Goal: Task Accomplishment & Management: Use online tool/utility

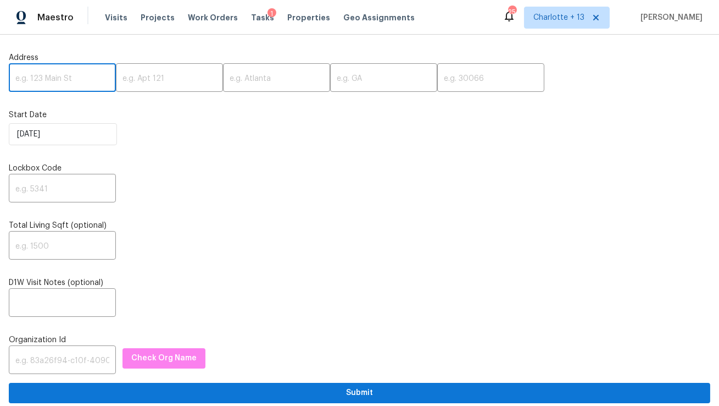
click at [60, 73] on input "text" at bounding box center [62, 79] width 107 height 26
paste input "7708 Belah Dr, New Port Richey, FL 34653"
click at [94, 80] on input "7708 Belah Dr, New Port Richey, FL 34653" at bounding box center [62, 79] width 107 height 26
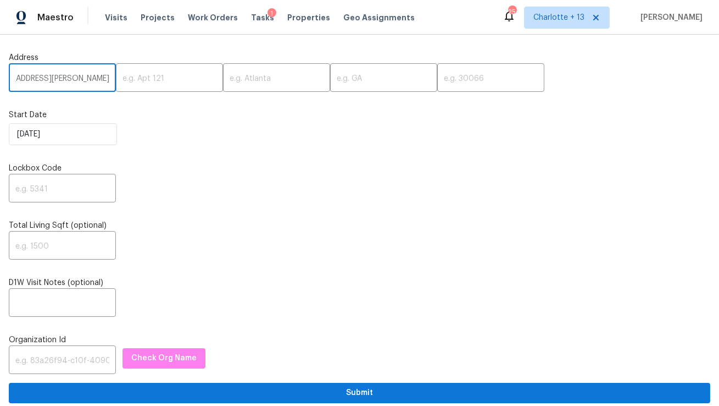
scroll to position [0, 41]
type input "7708 Belah Dr, New Port Richey, FL"
click at [437, 84] on input "text" at bounding box center [490, 79] width 107 height 26
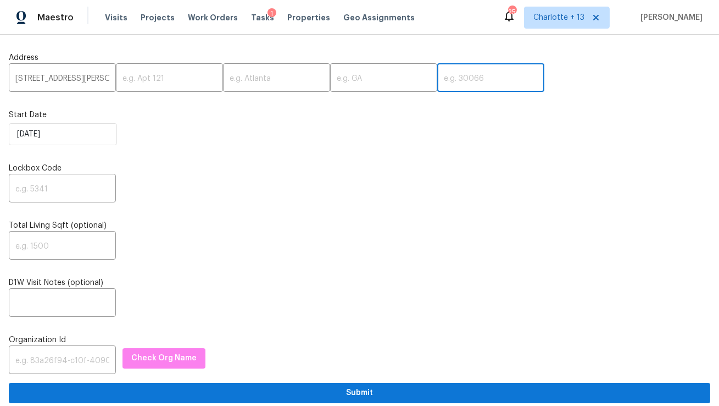
paste input "34653"
type input "34653"
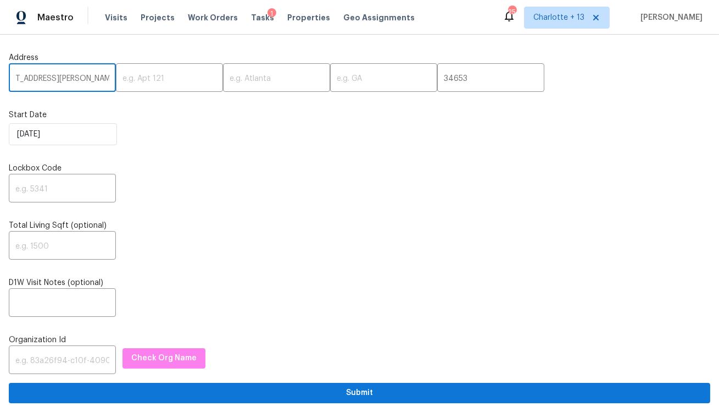
scroll to position [0, 41]
drag, startPoint x: 69, startPoint y: 78, endPoint x: 86, endPoint y: 80, distance: 17.2
click at [86, 80] on input "7708 Belah Dr, New Port Richey, FL" at bounding box center [62, 79] width 107 height 26
type input "7708 Belah Dr, , FL"
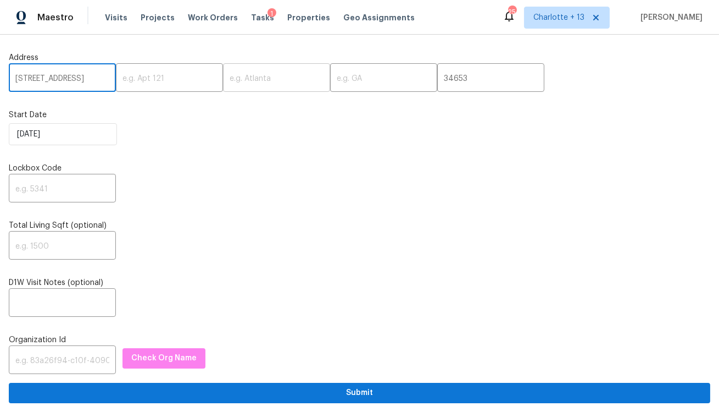
click at [223, 79] on input "text" at bounding box center [276, 79] width 107 height 26
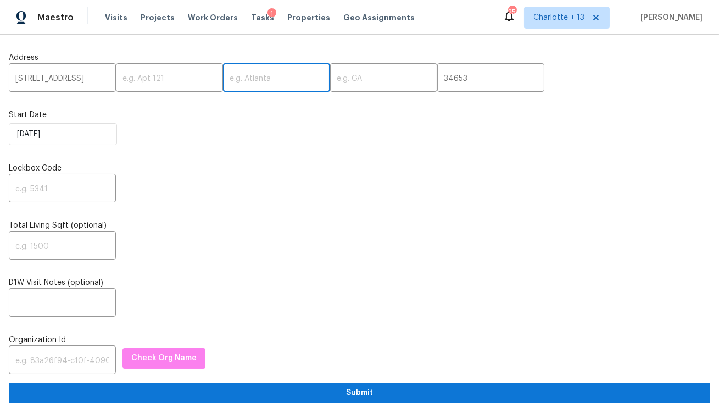
paste input "New Port Richey"
type input "New Port Richey"
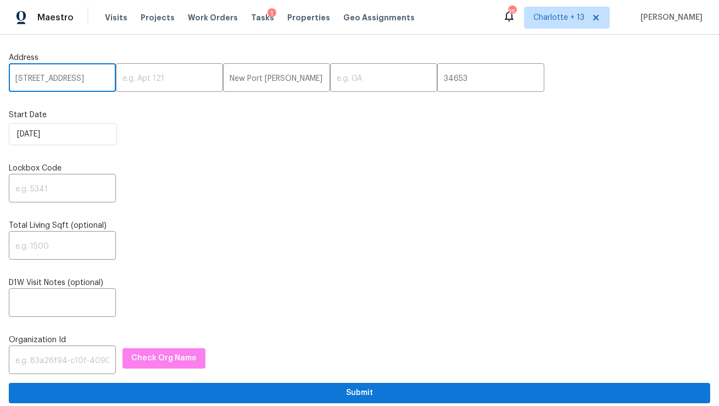
click at [77, 80] on input "7708 Belah Dr, , FL" at bounding box center [62, 79] width 107 height 26
type input "7708 Belah Dr, ,"
click at [330, 83] on input "text" at bounding box center [383, 79] width 107 height 26
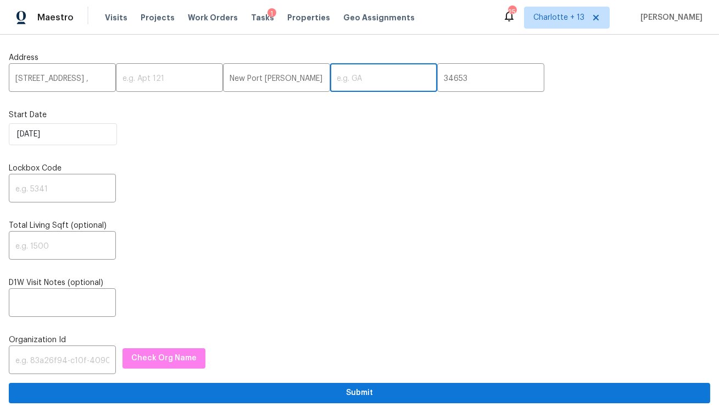
paste input "FL"
type input "FL"
click at [63, 77] on input "7708 Belah Dr, ," at bounding box center [62, 79] width 107 height 26
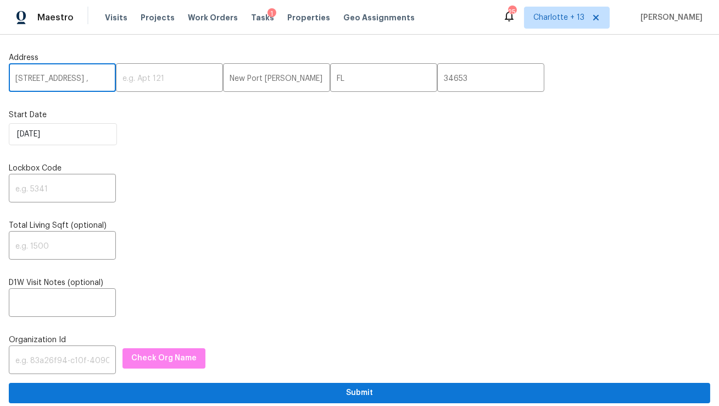
click at [90, 80] on input "7708 Belah Dr, ," at bounding box center [62, 79] width 107 height 26
type input "7708 Belah Dr"
click at [43, 189] on input "text" at bounding box center [62, 189] width 107 height 26
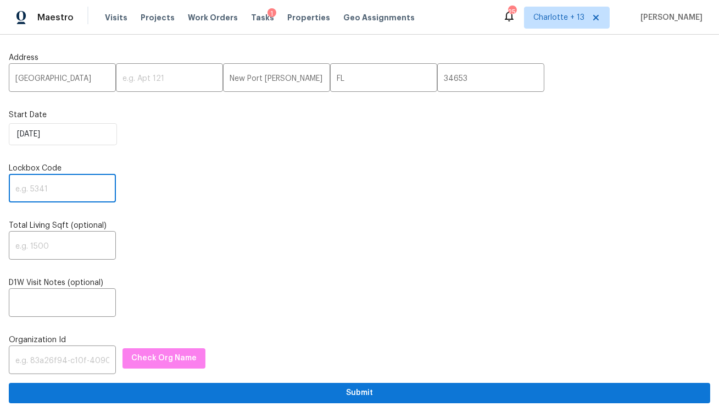
paste input "0707"
type input "0707"
click at [77, 355] on input "text" at bounding box center [62, 361] width 107 height 26
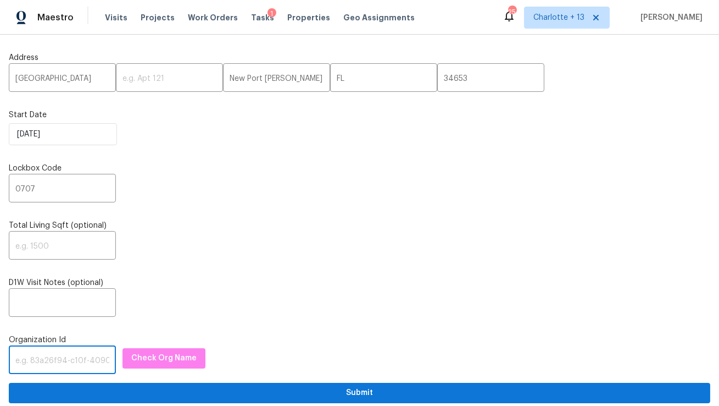
paste input "1349d153-b359-4f9b-b4dd-758ff939cc37"
type input "1349d153-b359-4f9b-b4dd-758ff939cc37"
click at [161, 368] on button "Check Org Name" at bounding box center [164, 358] width 83 height 20
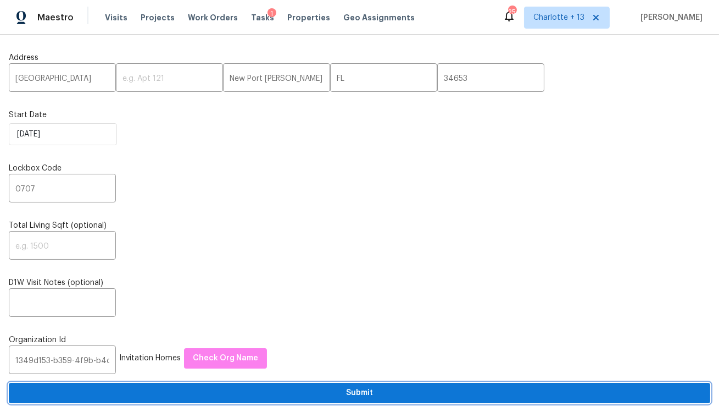
click at [174, 399] on span "Submit" at bounding box center [360, 393] width 684 height 14
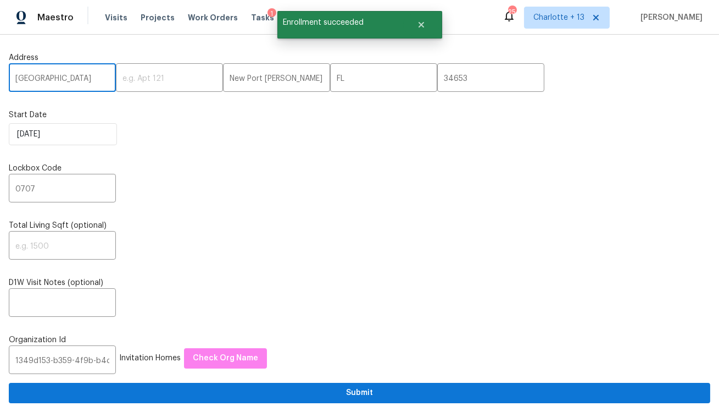
click at [51, 80] on input "7708 Belah Dr" at bounding box center [62, 79] width 107 height 26
click at [109, 18] on span "Visits" at bounding box center [116, 17] width 23 height 11
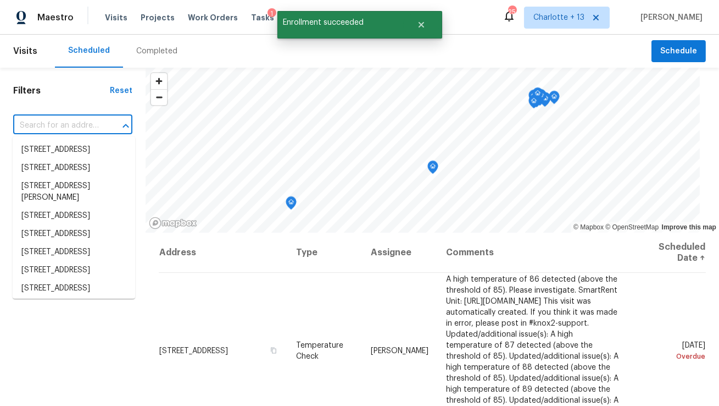
click at [64, 119] on input "text" at bounding box center [57, 125] width 88 height 17
paste input "7708 Belah Dr"
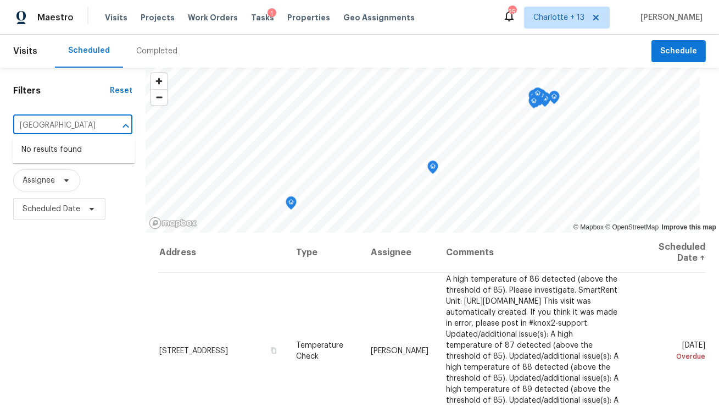
type input "7708 Belah Dr"
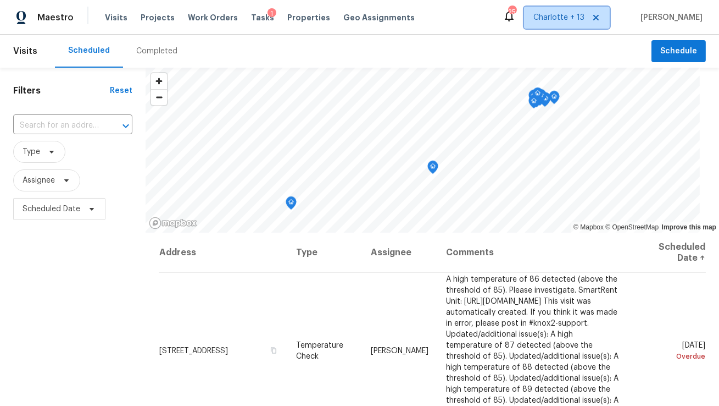
click at [585, 21] on span "Charlotte + 13" at bounding box center [559, 17] width 51 height 11
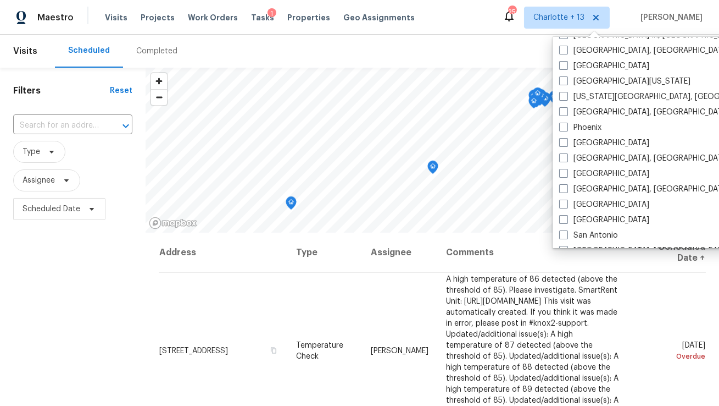
scroll to position [736, 0]
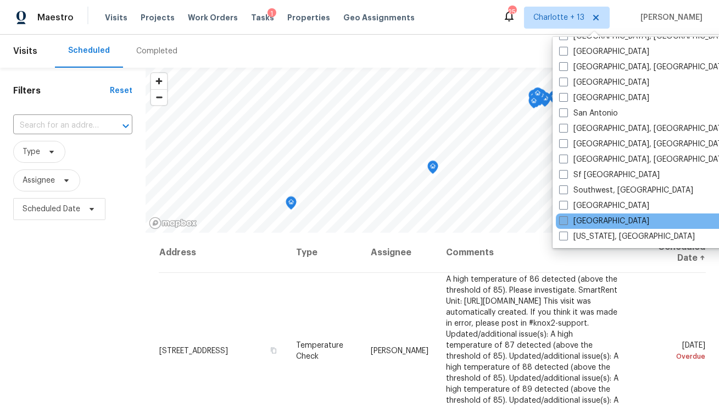
click at [588, 220] on label "Tampa" at bounding box center [604, 220] width 90 height 11
click at [567, 220] on input "Tampa" at bounding box center [562, 218] width 7 height 7
checkbox input "true"
click at [37, 121] on input "text" at bounding box center [57, 125] width 88 height 17
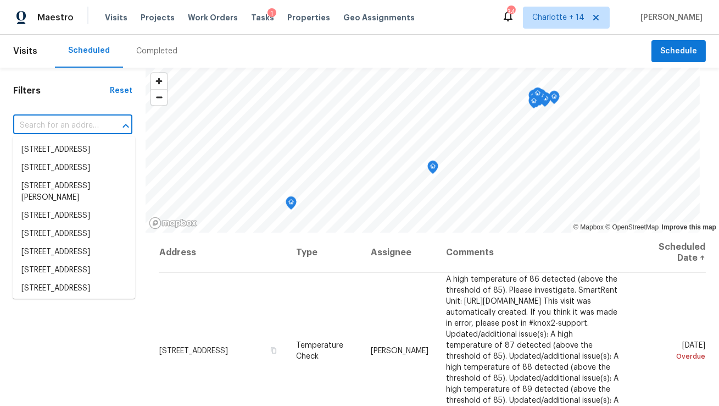
paste input "7708 Belah Dr"
type input "7708 Belah Dr"
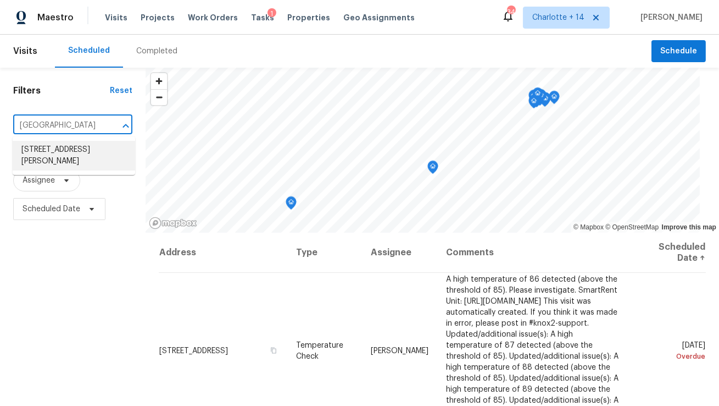
click at [42, 151] on li "7708 Belah Dr, New Port Richey, FL 34653" at bounding box center [74, 156] width 123 height 30
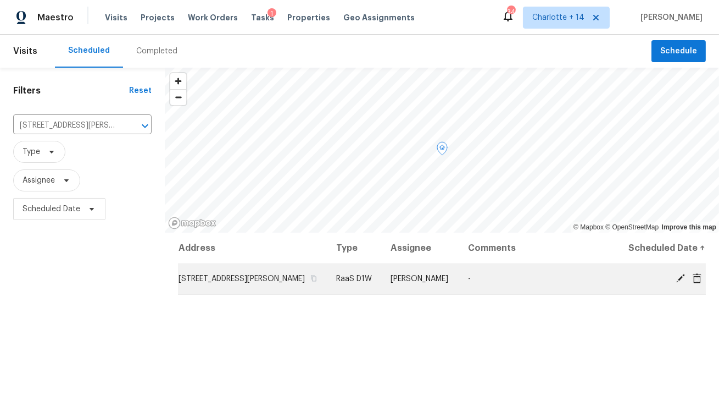
click at [702, 279] on icon at bounding box center [697, 278] width 10 height 10
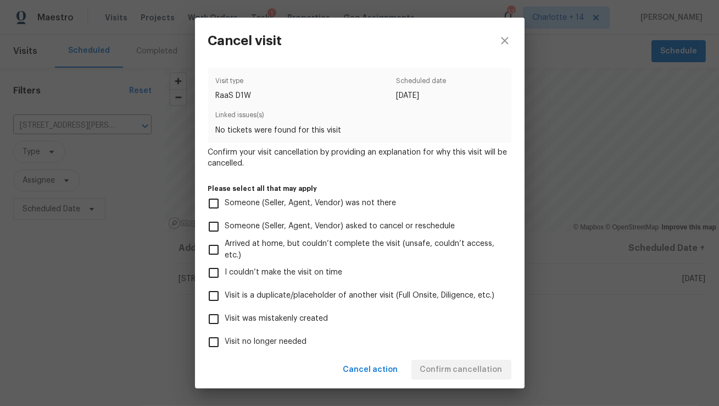
click at [309, 308] on label "Visit was mistakenly created" at bounding box center [352, 318] width 301 height 23
click at [225, 308] on input "Visit was mistakenly created" at bounding box center [213, 318] width 23 height 23
checkbox input "true"
click at [445, 372] on span "Confirm cancellation" at bounding box center [461, 370] width 82 height 14
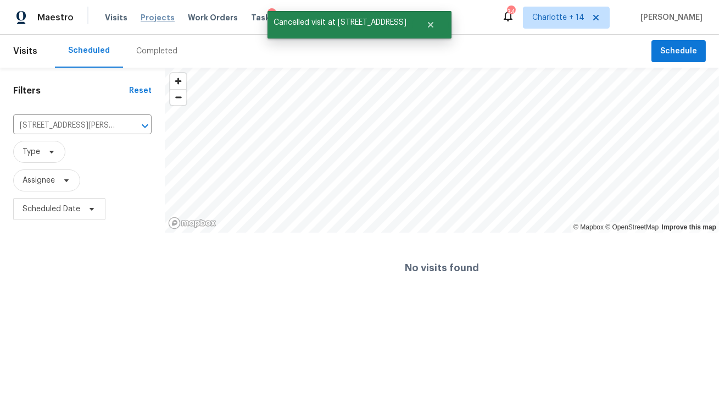
click at [153, 18] on span "Projects" at bounding box center [158, 17] width 34 height 11
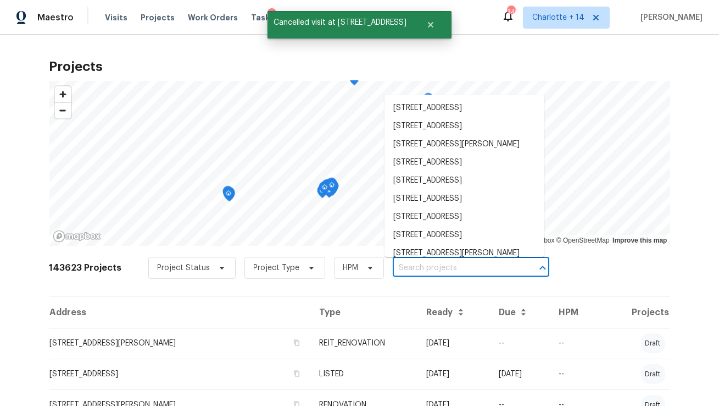
click at [406, 270] on input "text" at bounding box center [456, 267] width 126 height 17
paste input "7708 Belah Dr"
type input "7708 Belah Dr"
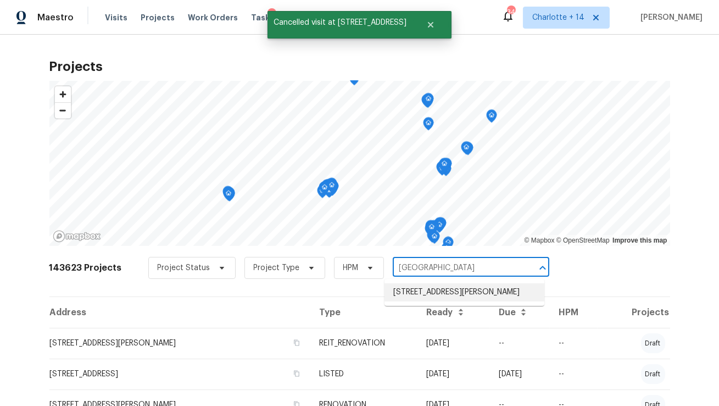
click at [410, 297] on li "7708 Belah Dr, New Port Richey, FL 34653" at bounding box center [465, 292] width 160 height 18
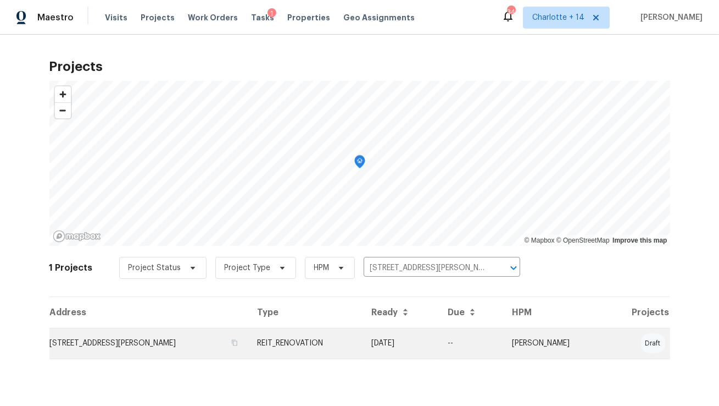
click at [118, 351] on td "7708 Belah Dr, New Port Richey, FL 34653" at bounding box center [148, 343] width 199 height 31
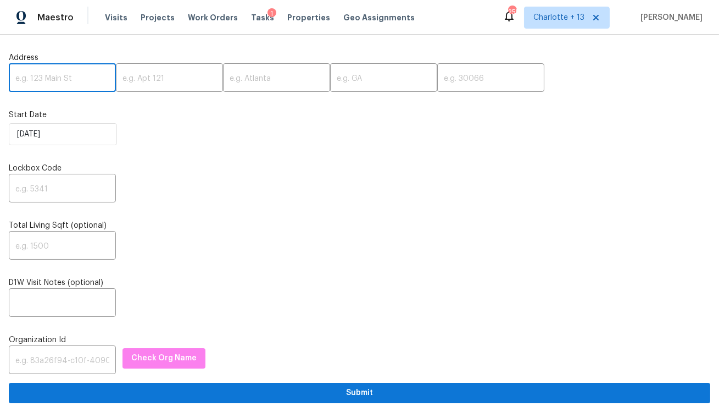
click at [56, 85] on input "text" at bounding box center [62, 79] width 107 height 26
paste input "5210 Grandview Dr, Orlando, FL 32808"
click at [84, 79] on input "5210 Grandview Dr, Orlando, FL 32808" at bounding box center [62, 79] width 107 height 26
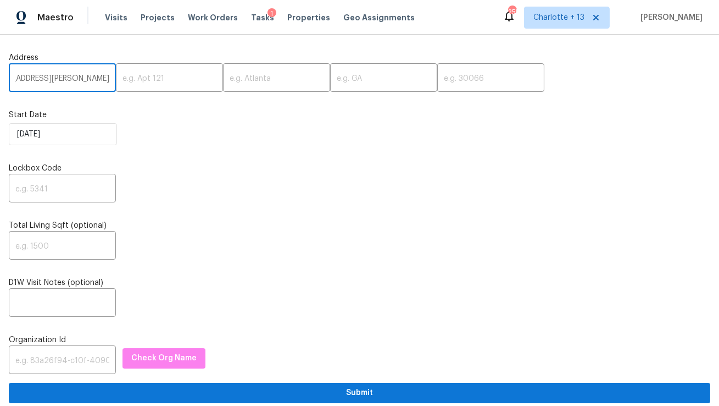
scroll to position [0, 30]
type input "5210 Grandview Dr, Orlando, FL"
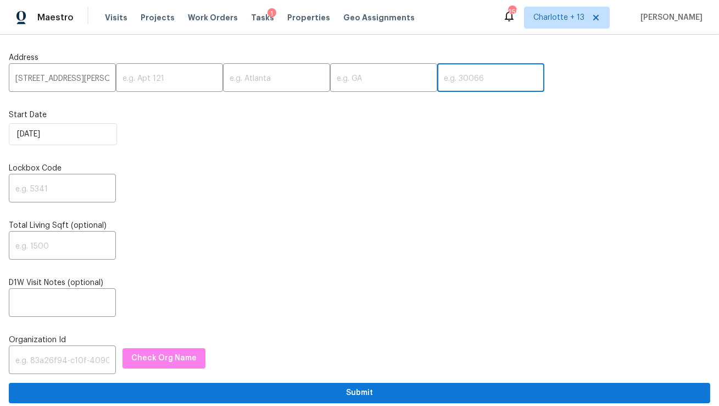
click at [437, 79] on input "text" at bounding box center [490, 79] width 107 height 26
paste input "32808"
type input "32808"
click at [95, 77] on input "5210 Grandview Dr, Orlando, FL" at bounding box center [62, 79] width 107 height 26
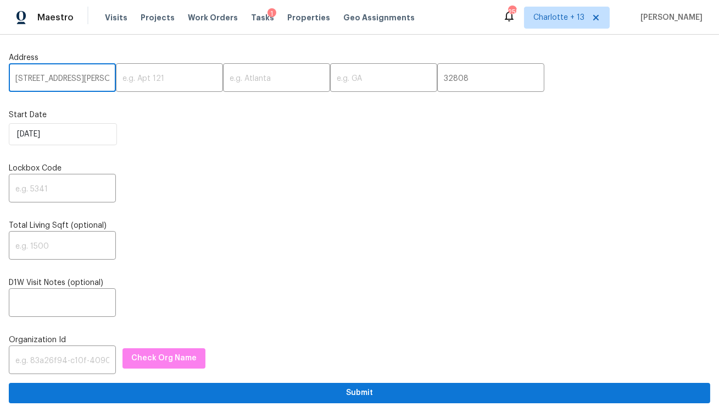
click at [95, 77] on input "5210 Grandview Dr, Orlando, FL" at bounding box center [62, 79] width 107 height 26
type input "5210 Grandview Dr,, FL"
click at [232, 82] on input "text" at bounding box center [276, 79] width 107 height 26
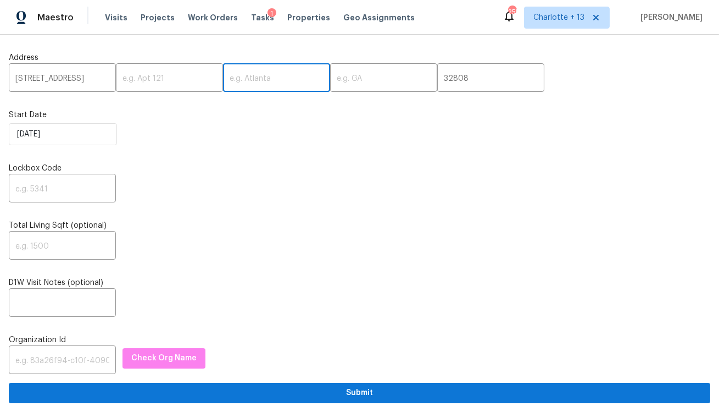
paste input "Orlando"
type input "Orlando"
click at [93, 80] on input "5210 Grandview Dr,, FL" at bounding box center [62, 79] width 107 height 26
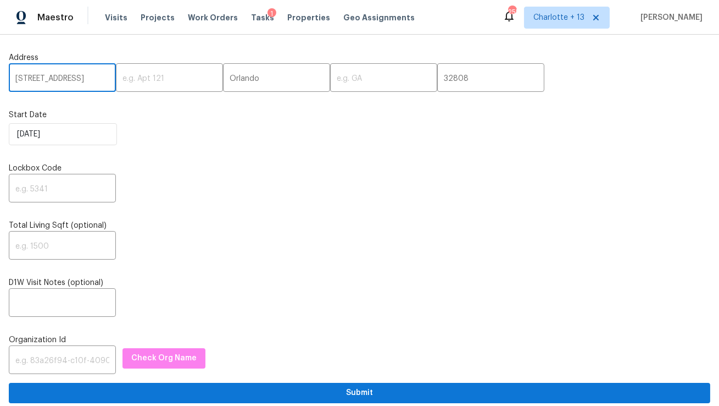
click at [93, 80] on input "5210 Grandview Dr,, FL" at bounding box center [62, 79] width 107 height 26
type input "5210 Grandview Dr,,"
click at [330, 82] on input "text" at bounding box center [383, 79] width 107 height 26
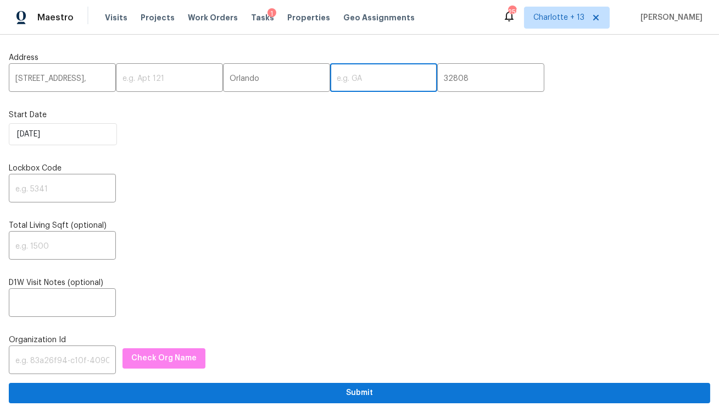
paste input "FL"
type input "FL"
click at [93, 85] on input "5210 Grandview Dr,," at bounding box center [62, 79] width 107 height 26
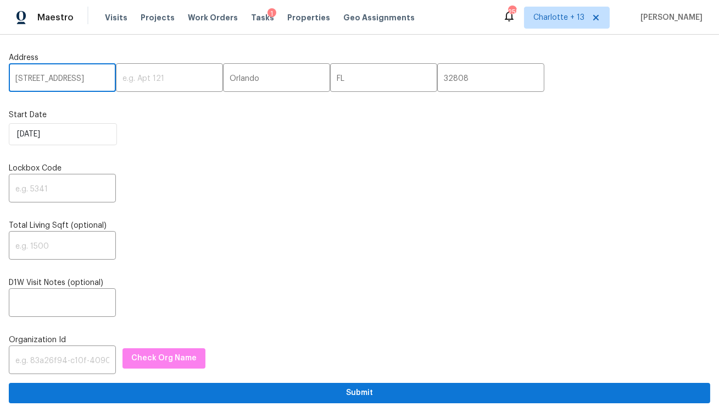
type input "5210 Grandview Dr"
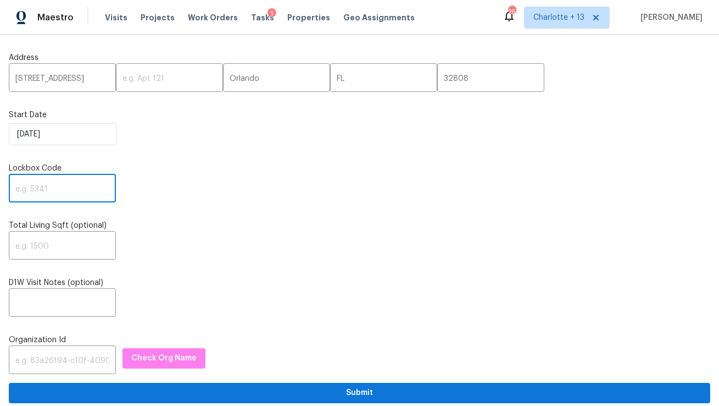
click at [69, 187] on input "text" at bounding box center [62, 189] width 107 height 26
paste input "4556"
type input "4556"
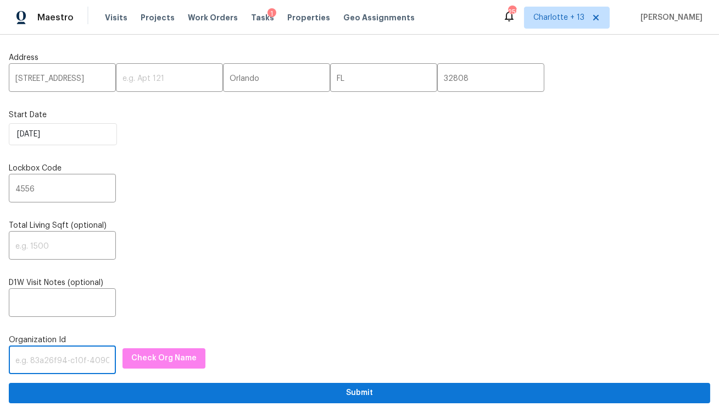
click at [53, 358] on input "text" at bounding box center [62, 361] width 107 height 26
paste input "1349d153-b359-4f9b-b4dd-758ff939cc37"
type input "1349d153-b359-4f9b-b4dd-758ff939cc37"
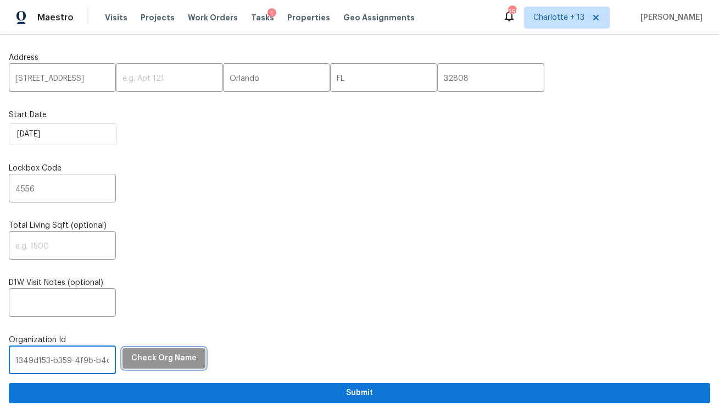
click at [166, 361] on span "Check Org Name" at bounding box center [163, 358] width 65 height 14
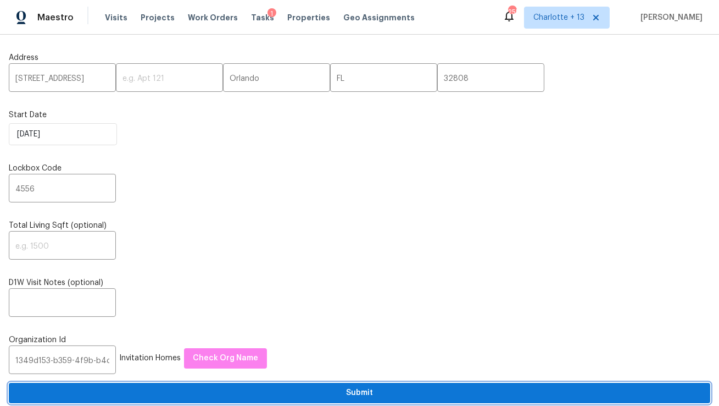
click at [171, 389] on span "Submit" at bounding box center [360, 393] width 684 height 14
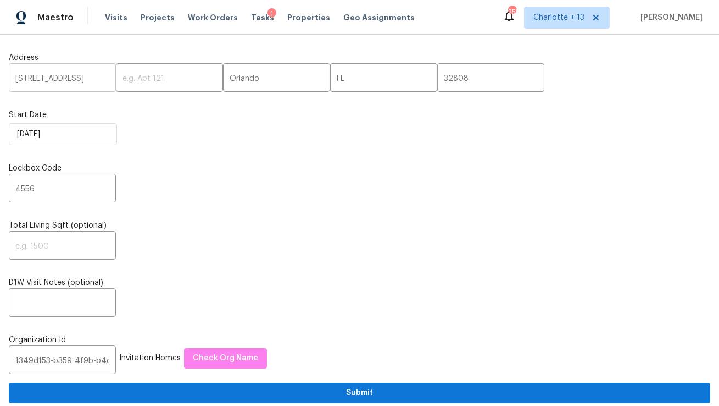
click at [64, 74] on input "5210 Grandview Dr" at bounding box center [62, 79] width 107 height 26
click at [112, 13] on span "Visits" at bounding box center [116, 17] width 23 height 11
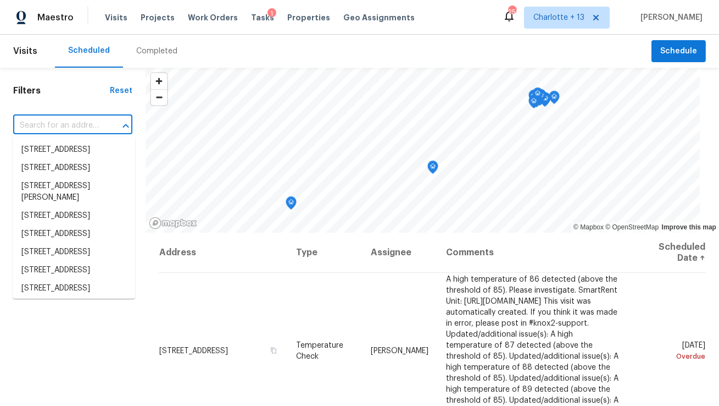
click at [64, 124] on input "text" at bounding box center [57, 125] width 88 height 17
paste input "5210 Grandview Dr"
type input "5210 Grandview Dr"
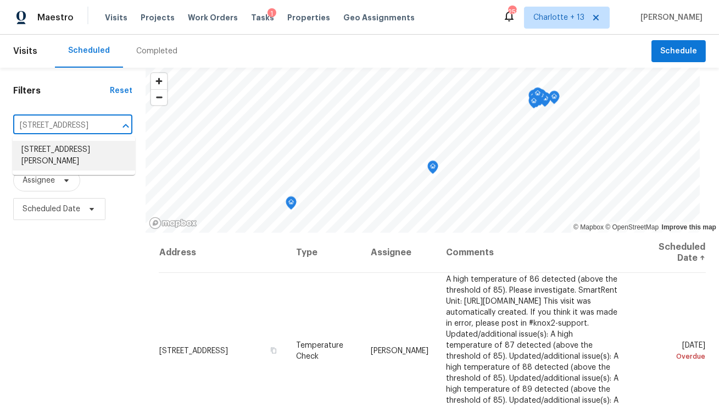
click at [72, 154] on li "5210 Grandview Dr, Orlando, FL 32808" at bounding box center [74, 156] width 123 height 30
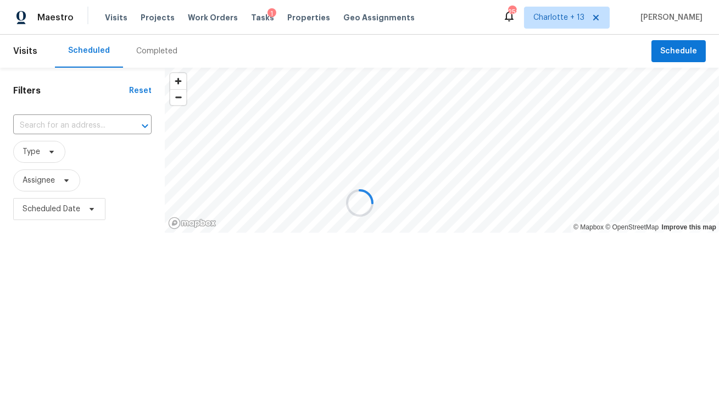
type input "5210 Grandview Dr, Orlando, FL 32808"
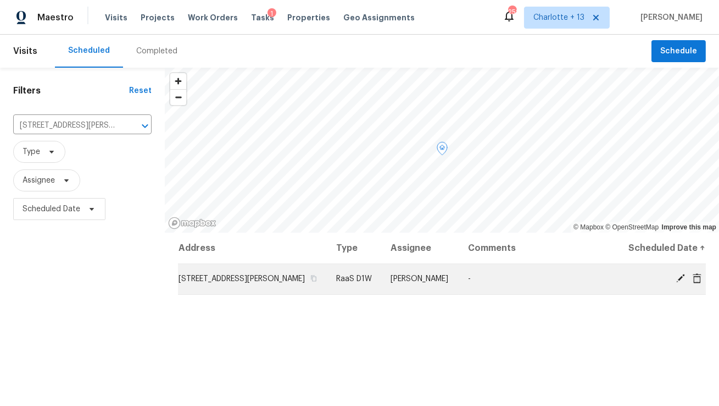
click at [699, 282] on icon at bounding box center [697, 278] width 9 height 10
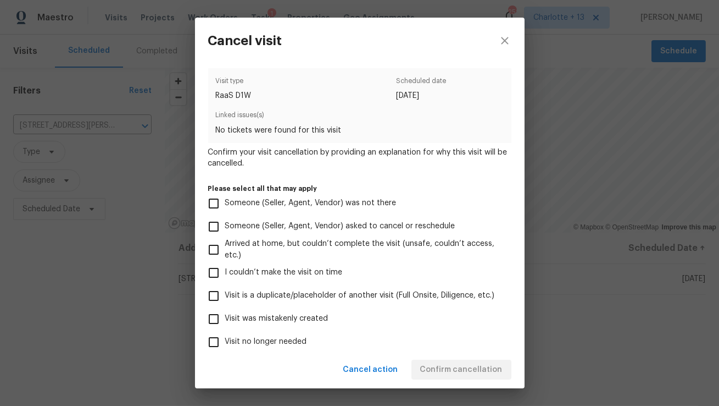
click at [318, 313] on span "Visit was mistakenly created" at bounding box center [276, 319] width 103 height 12
click at [225, 313] on input "Visit was mistakenly created" at bounding box center [213, 318] width 23 height 23
checkbox input "true"
click at [441, 357] on div "Cancel action Confirm cancellation" at bounding box center [360, 370] width 330 height 38
click at [442, 369] on span "Confirm cancellation" at bounding box center [461, 370] width 82 height 14
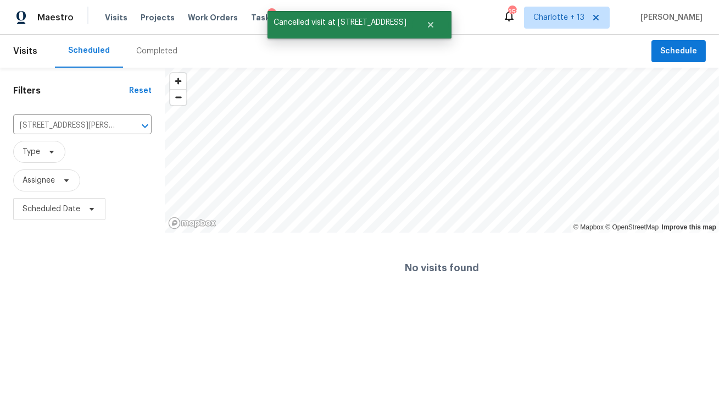
click at [148, 26] on div "Visits Projects Work Orders Tasks 1 Properties Geo Assignments" at bounding box center [266, 18] width 323 height 22
click at [150, 22] on span "Projects" at bounding box center [158, 17] width 34 height 11
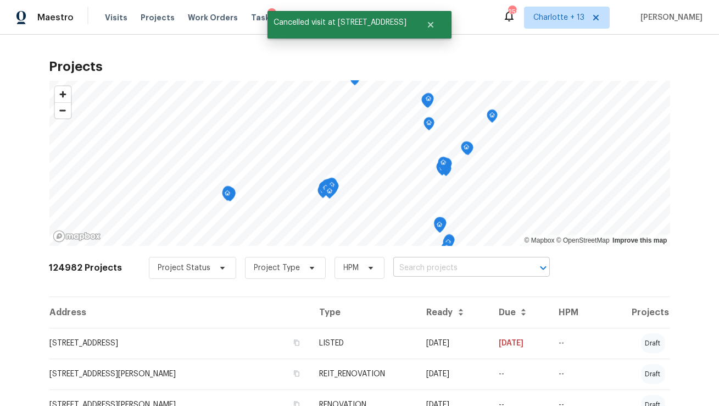
click at [394, 269] on input "text" at bounding box center [457, 267] width 126 height 17
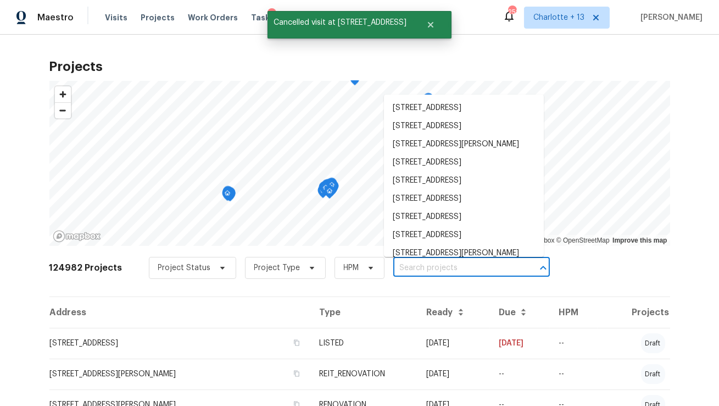
paste input "5210 Grandview Dr"
type input "5210 Grandview Dr"
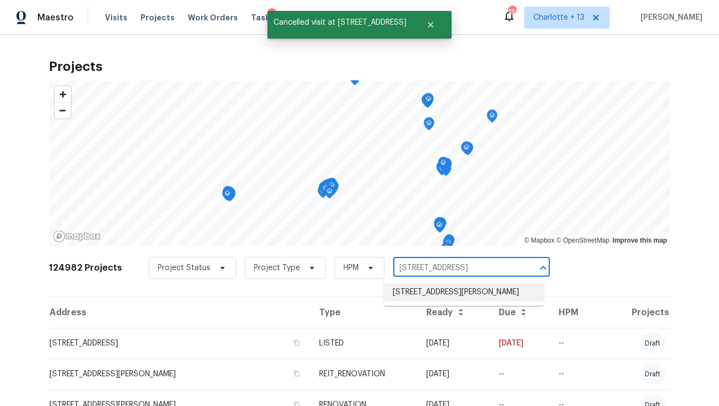
click at [406, 292] on li "5210 Grandview Dr, Orlando, FL 32808" at bounding box center [464, 292] width 160 height 18
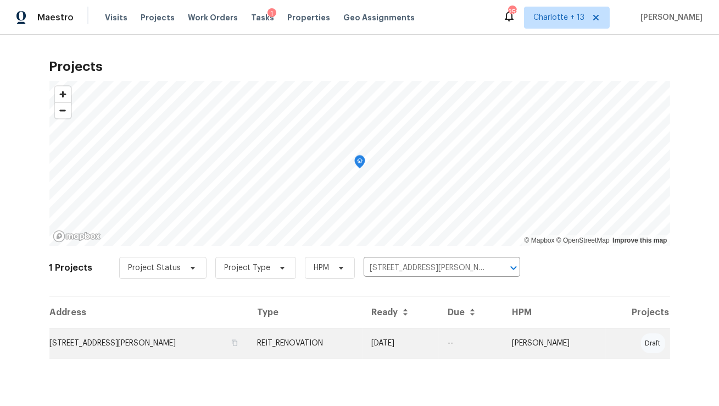
click at [133, 331] on td "5210 Grandview Dr, Orlando, FL 32808" at bounding box center [148, 343] width 199 height 31
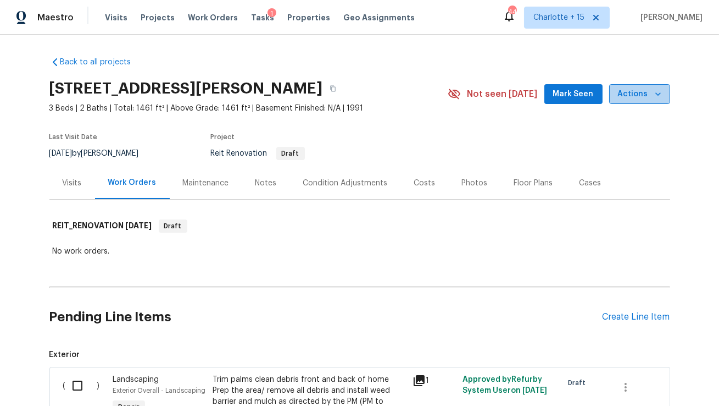
click at [658, 97] on icon "button" at bounding box center [658, 93] width 11 height 11
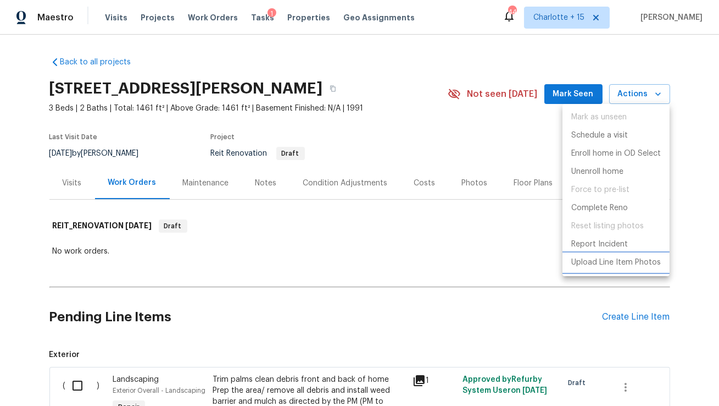
click at [601, 258] on p "Upload Line Item Photos" at bounding box center [617, 263] width 90 height 12
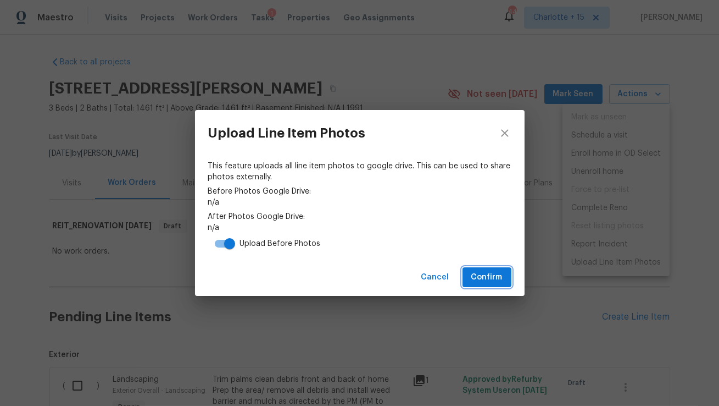
click at [487, 283] on span "Confirm" at bounding box center [487, 277] width 31 height 14
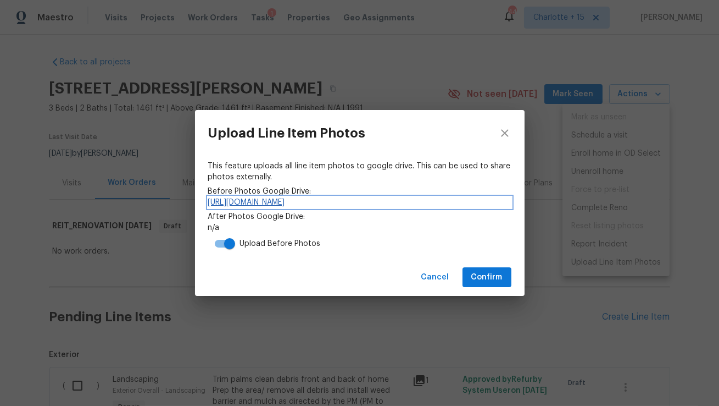
click at [386, 197] on link "https://drive.google.com/drive/folders/1gL96FKh4oNVzYx8y4zp7GjES6F7Xt43f" at bounding box center [359, 202] width 303 height 11
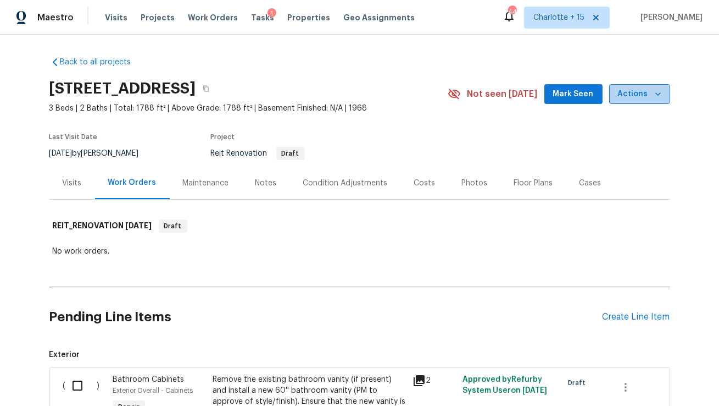
click at [659, 99] on span "Actions" at bounding box center [639, 94] width 43 height 14
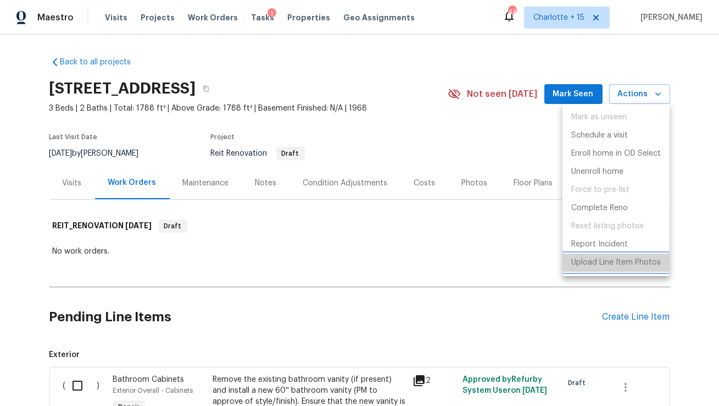
click at [582, 265] on p "Upload Line Item Photos" at bounding box center [617, 263] width 90 height 12
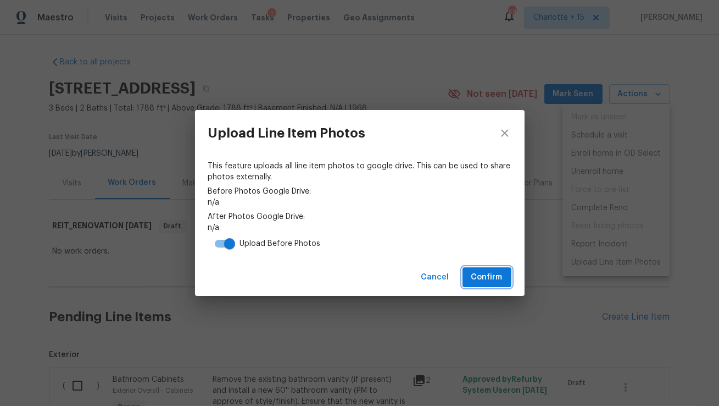
click at [491, 279] on span "Confirm" at bounding box center [487, 277] width 31 height 14
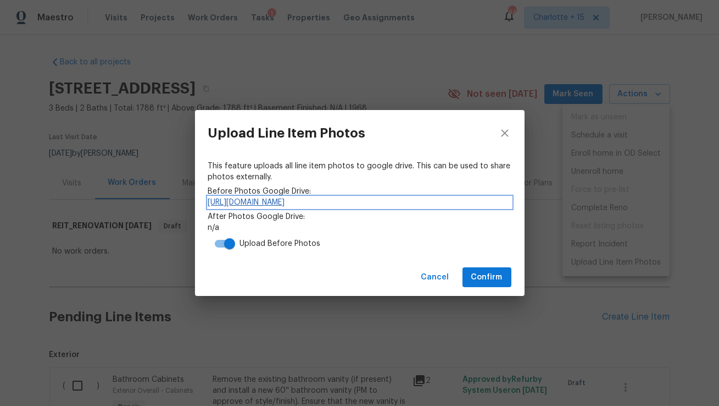
click at [282, 207] on link "https://drive.google.com/drive/folders/14O9KGWCQ836YrhzkHu9JP-OB392XpU38" at bounding box center [359, 202] width 303 height 11
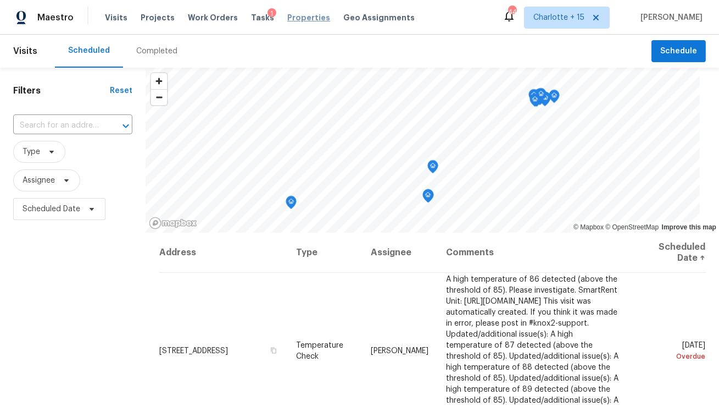
click at [297, 22] on span "Properties" at bounding box center [308, 17] width 43 height 11
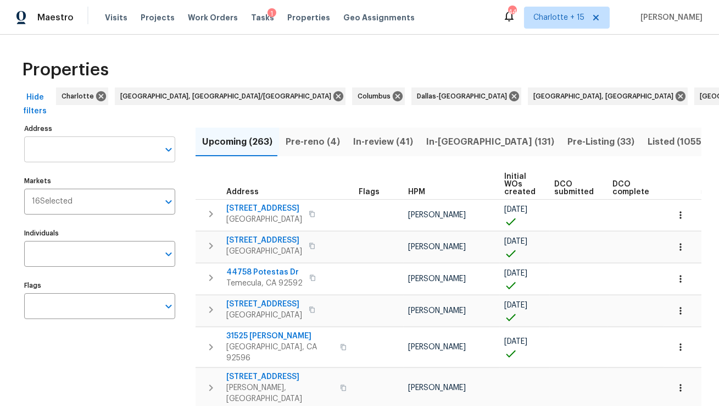
click at [114, 143] on input "Address" at bounding box center [91, 149] width 135 height 26
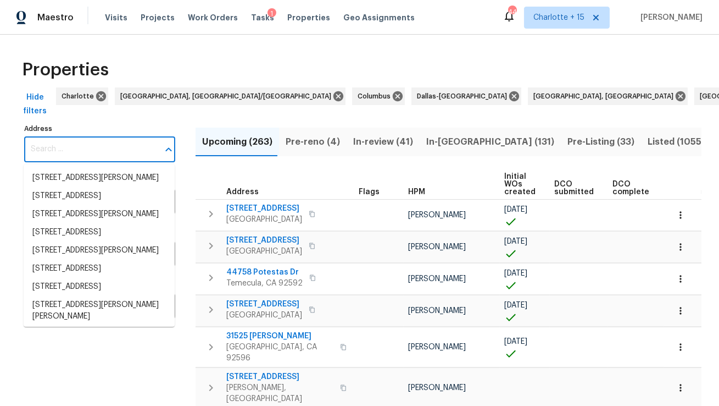
paste input "[STREET_ADDRESS]"
type input "[STREET_ADDRESS]"
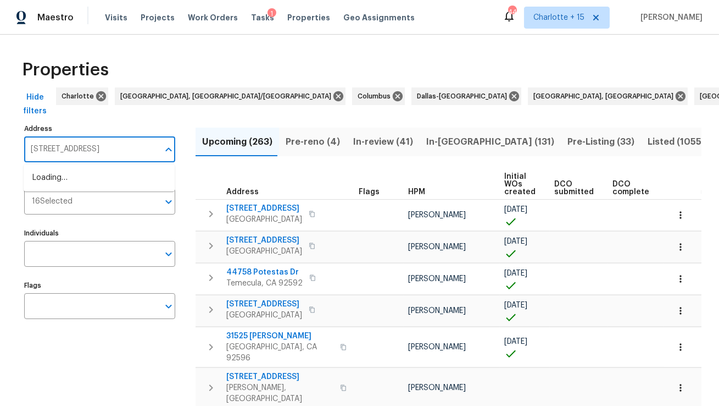
scroll to position [0, 6]
click at [110, 174] on li "2931 Two Lake Cir Atlanta GA 30349" at bounding box center [99, 178] width 151 height 18
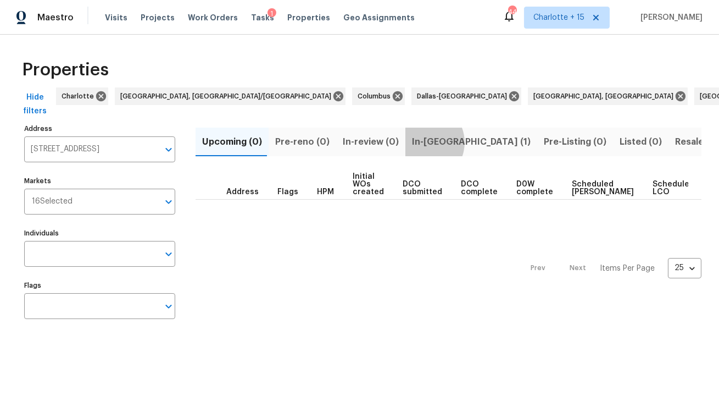
click at [417, 142] on span "In-reno (1)" at bounding box center [471, 141] width 119 height 15
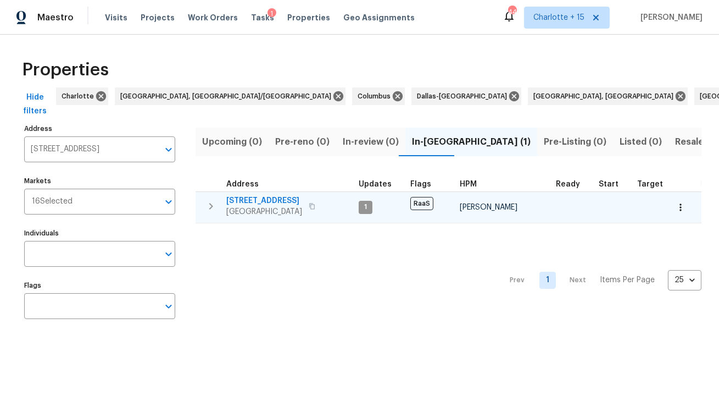
click at [262, 195] on span "2931 Two Lake Cir" at bounding box center [264, 200] width 76 height 11
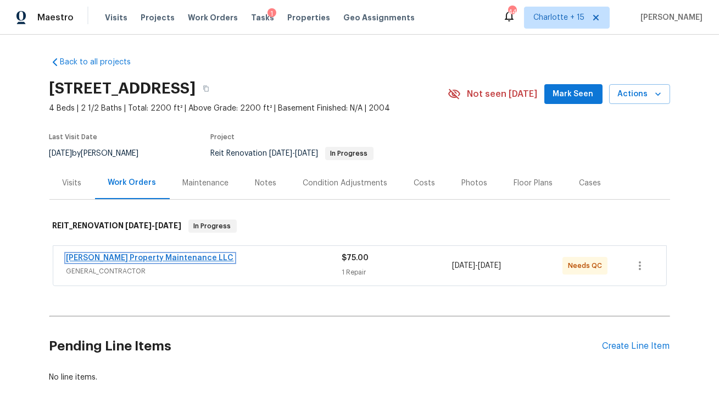
click at [130, 260] on link "[PERSON_NAME] Property Maintenance LLC" at bounding box center [150, 258] width 168 height 8
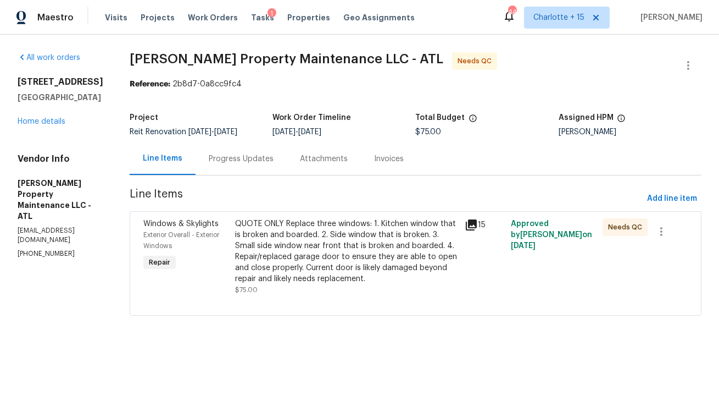
click at [252, 164] on div "Progress Updates" at bounding box center [241, 158] width 65 height 11
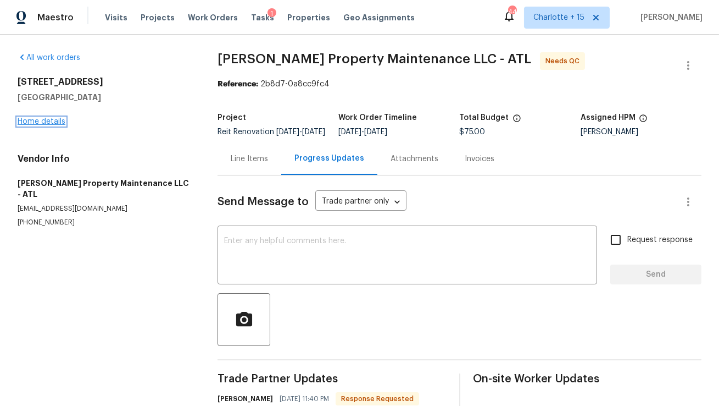
click at [32, 121] on link "Home details" at bounding box center [42, 122] width 48 height 8
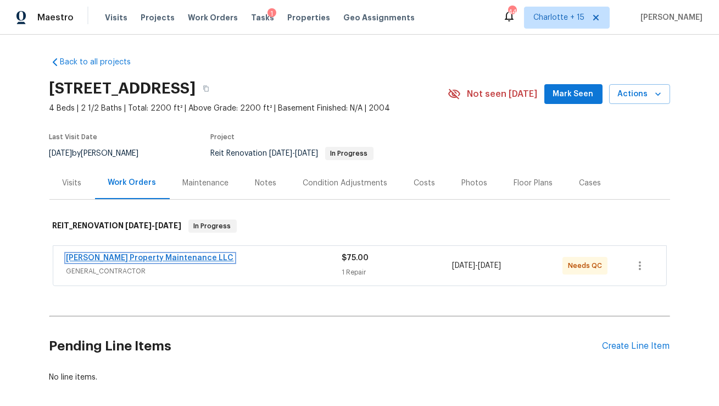
click at [145, 254] on link "[PERSON_NAME] Property Maintenance LLC" at bounding box center [150, 258] width 168 height 8
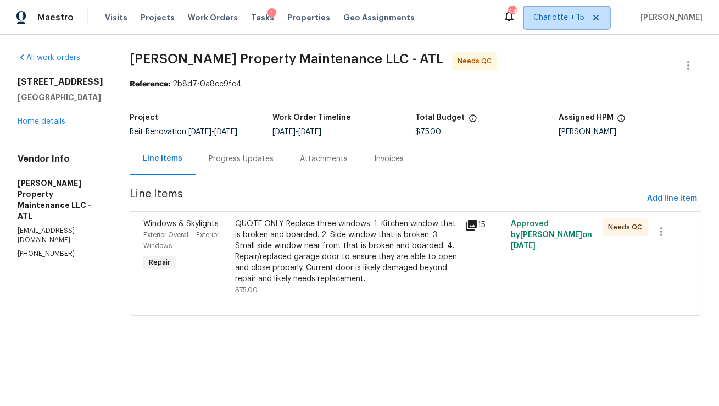
click at [601, 19] on icon at bounding box center [596, 17] width 9 height 9
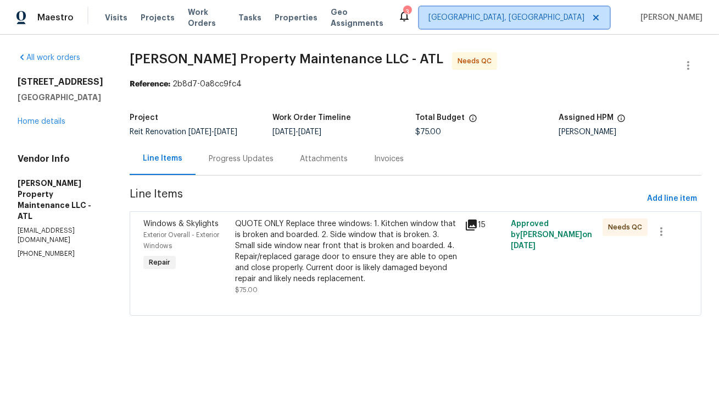
click at [567, 26] on span "[GEOGRAPHIC_DATA], [GEOGRAPHIC_DATA]" at bounding box center [514, 18] width 191 height 22
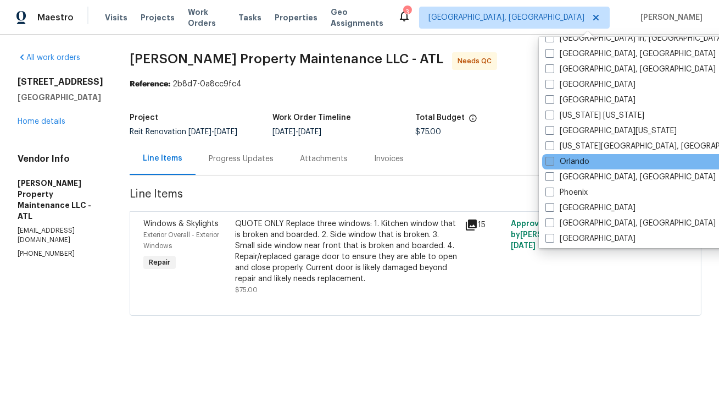
scroll to position [503, 0]
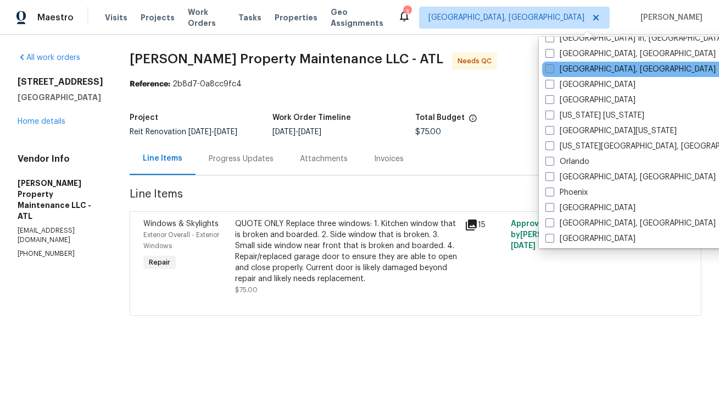
click at [562, 69] on label "[GEOGRAPHIC_DATA], [GEOGRAPHIC_DATA]" at bounding box center [631, 69] width 170 height 11
click at [553, 69] on input "[GEOGRAPHIC_DATA], [GEOGRAPHIC_DATA]" at bounding box center [549, 67] width 7 height 7
checkbox input "true"
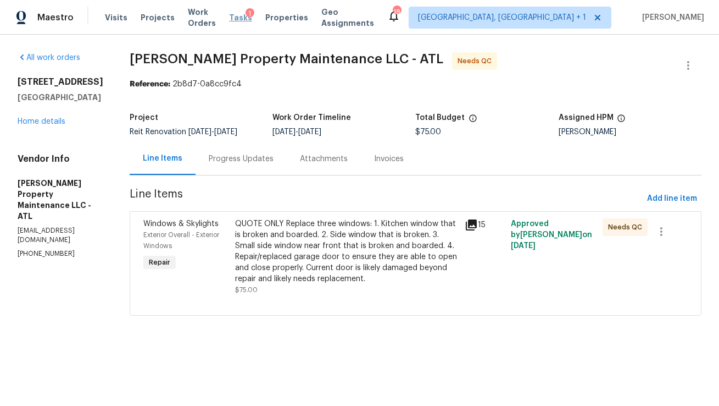
click at [252, 18] on span "Tasks" at bounding box center [240, 18] width 23 height 8
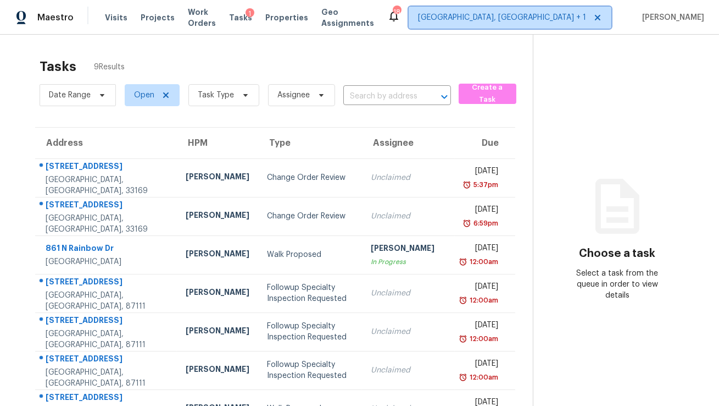
click at [573, 21] on span "[GEOGRAPHIC_DATA], [GEOGRAPHIC_DATA] + 1" at bounding box center [502, 17] width 168 height 11
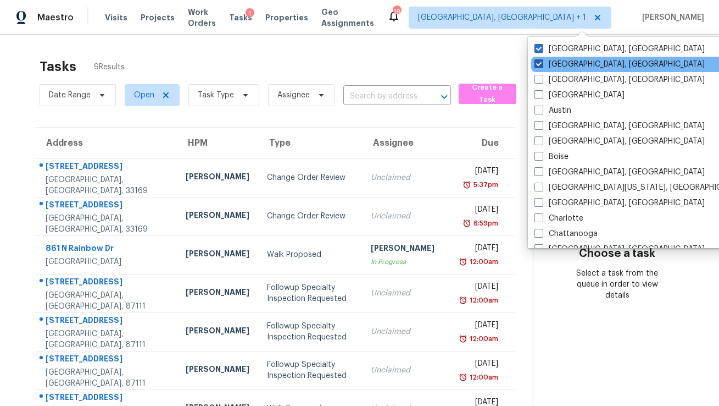
click at [557, 64] on label "[GEOGRAPHIC_DATA], [GEOGRAPHIC_DATA]" at bounding box center [620, 64] width 170 height 11
click at [542, 64] on input "[GEOGRAPHIC_DATA], [GEOGRAPHIC_DATA]" at bounding box center [538, 62] width 7 height 7
checkbox input "false"
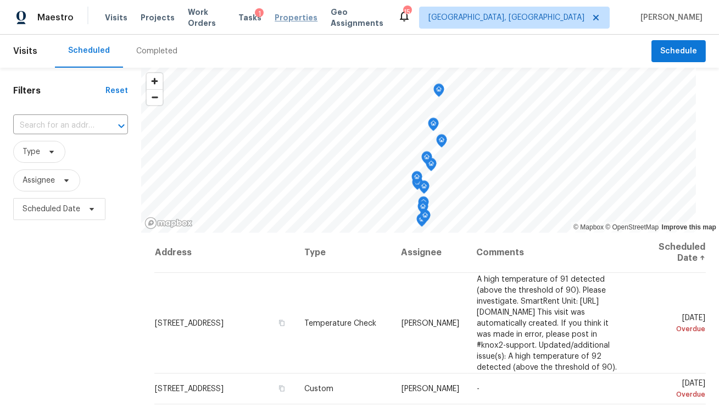
click at [297, 20] on span "Properties" at bounding box center [296, 17] width 43 height 11
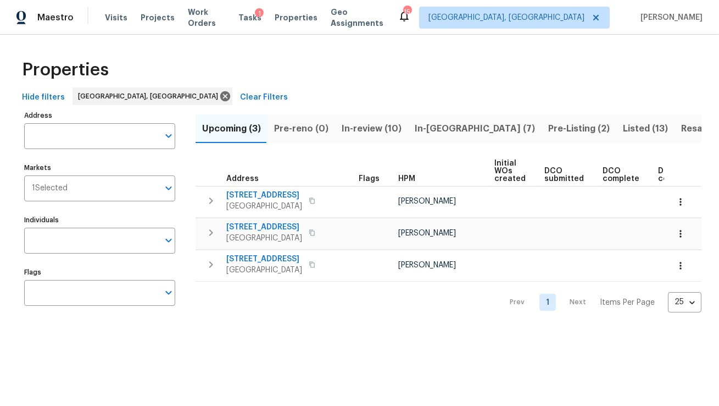
click at [548, 128] on span "Pre-Listing (2)" at bounding box center [579, 128] width 62 height 15
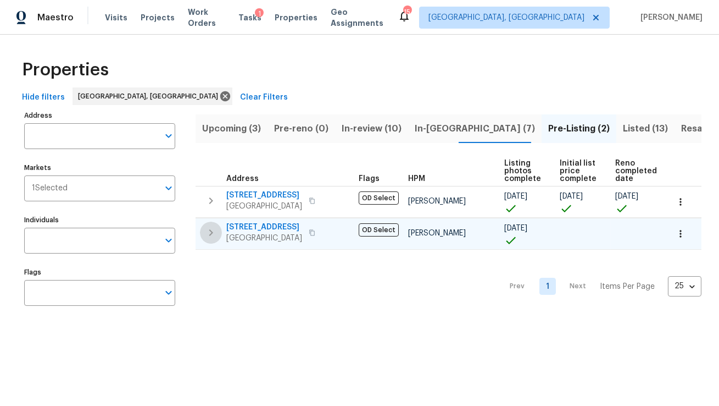
click at [211, 234] on icon "button" at bounding box center [210, 232] width 13 height 13
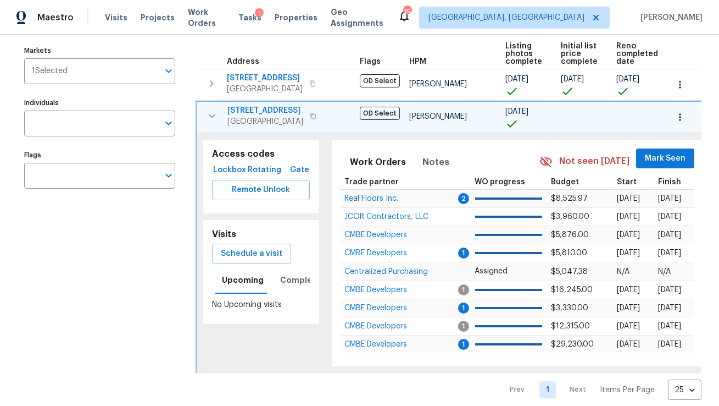
scroll to position [128, 0]
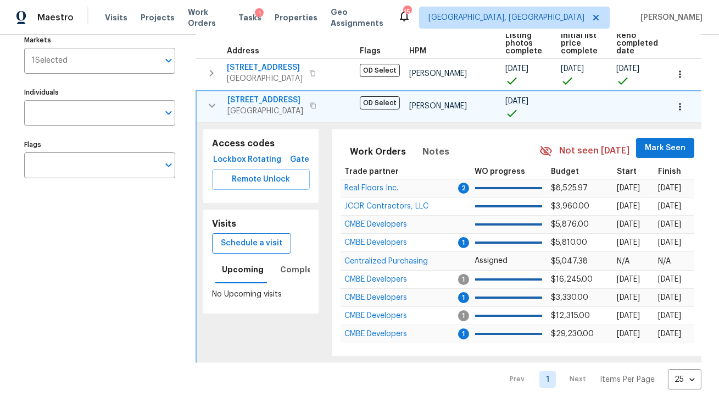
click at [254, 242] on span "Schedule a visit" at bounding box center [252, 243] width 62 height 14
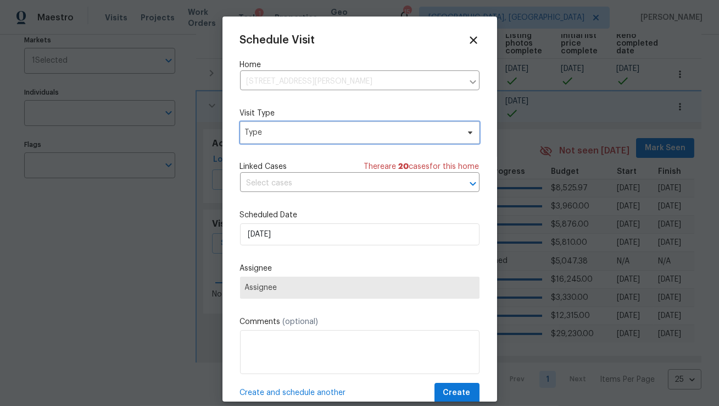
click at [290, 131] on span "Type" at bounding box center [352, 132] width 214 height 11
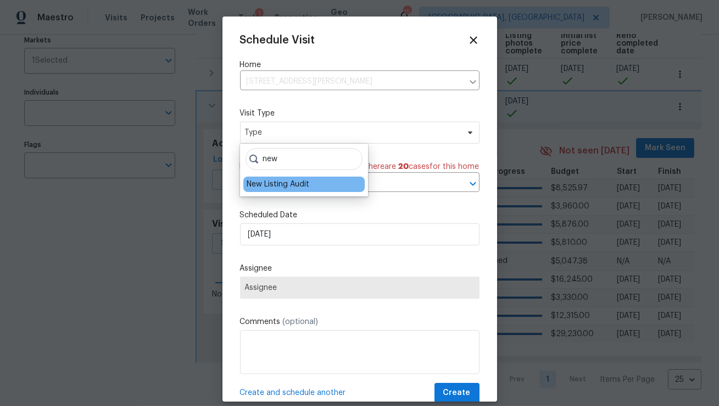
type input "new"
click at [267, 182] on div "New Listing Audit" at bounding box center [278, 184] width 63 height 11
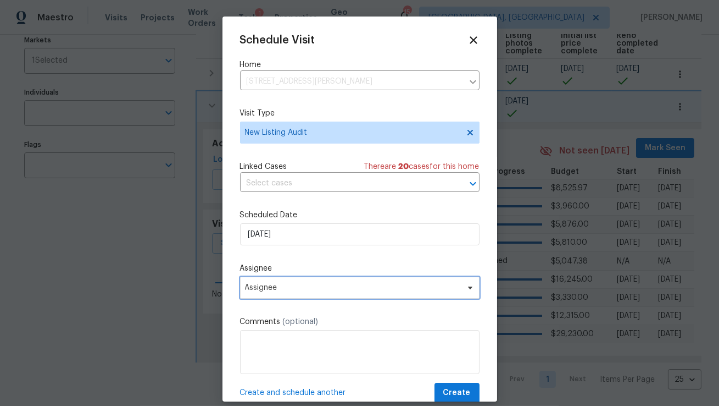
click at [282, 293] on span "Assignee" at bounding box center [360, 287] width 240 height 22
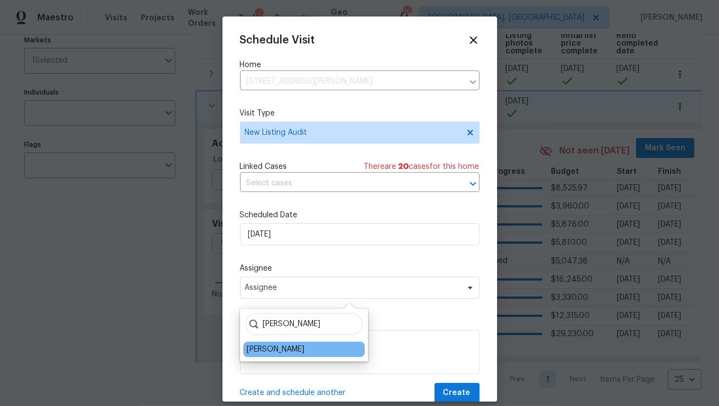
type input "elsa"
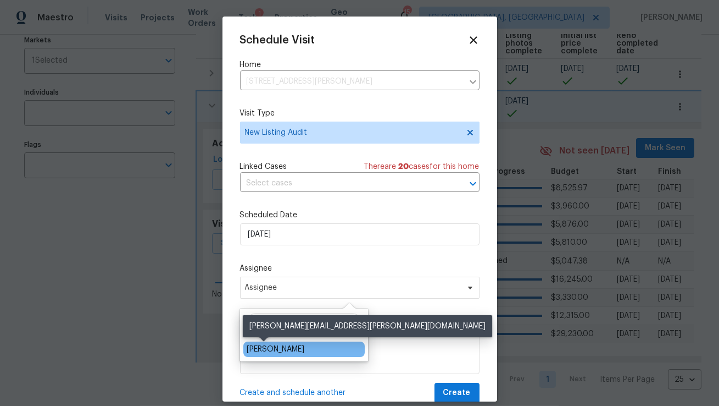
click at [270, 353] on div "[PERSON_NAME]" at bounding box center [276, 348] width 58 height 11
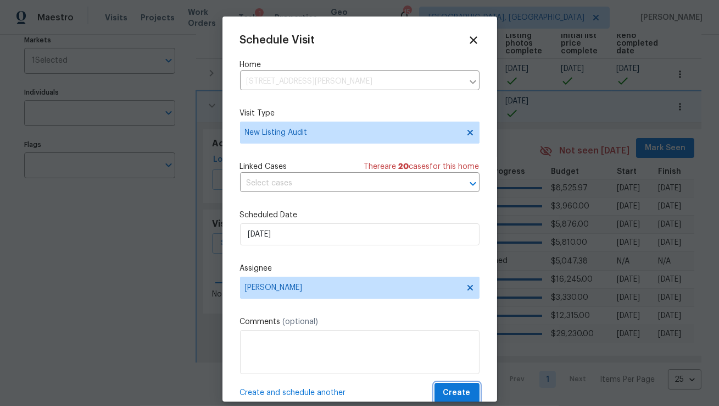
click at [461, 396] on span "Create" at bounding box center [457, 393] width 27 height 14
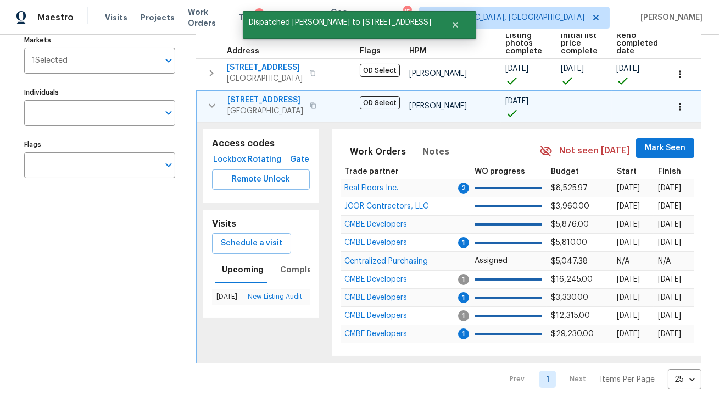
click at [206, 104] on icon "button" at bounding box center [212, 105] width 13 height 13
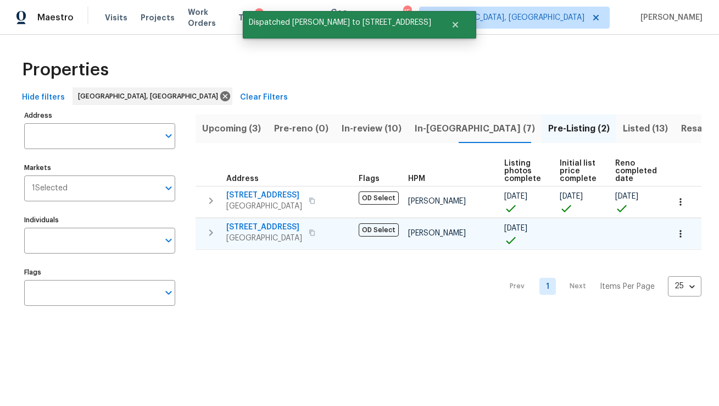
scroll to position [0, 0]
click at [433, 128] on span "In-reno (7)" at bounding box center [475, 128] width 120 height 15
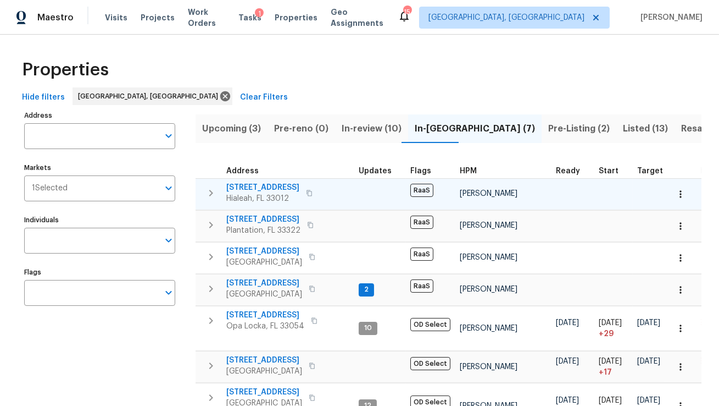
click at [243, 189] on span "170 W 50th St" at bounding box center [262, 187] width 73 height 11
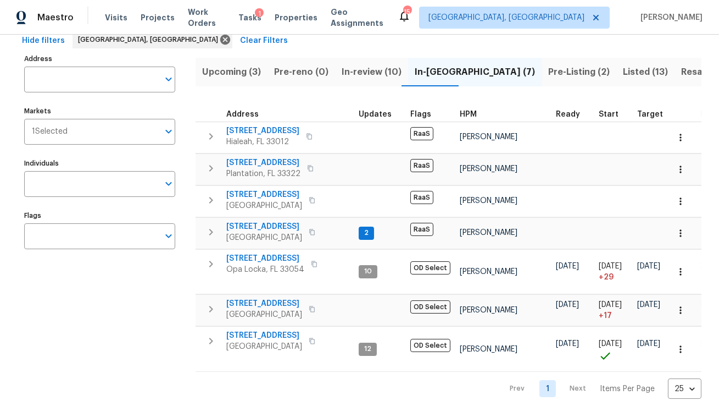
scroll to position [66, 0]
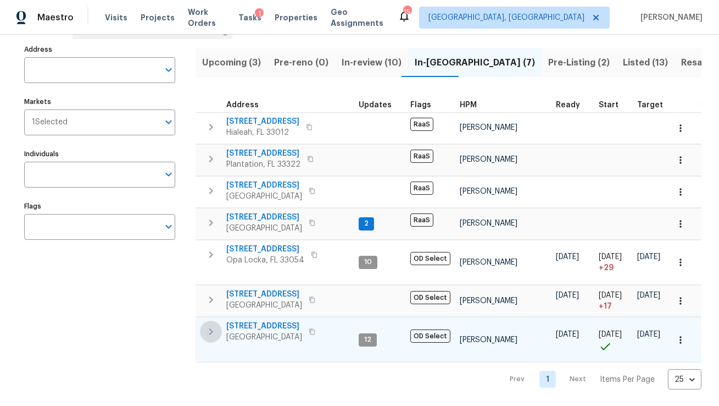
click at [214, 332] on icon "button" at bounding box center [210, 331] width 13 height 13
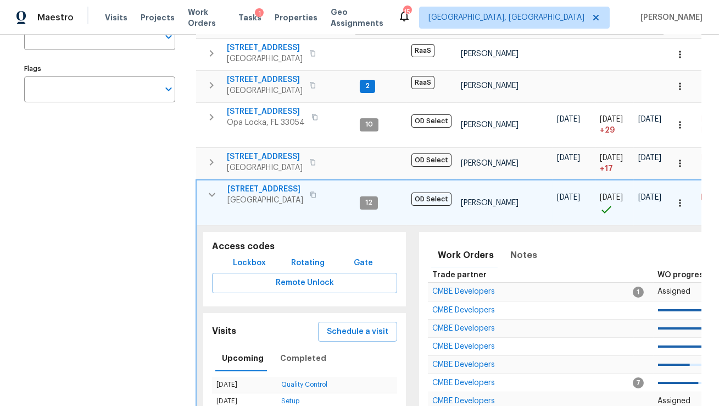
scroll to position [338, 0]
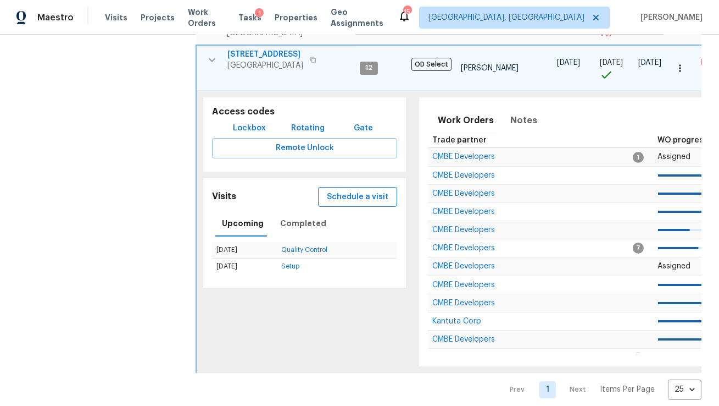
click at [330, 191] on span "Schedule a visit" at bounding box center [358, 197] width 62 height 14
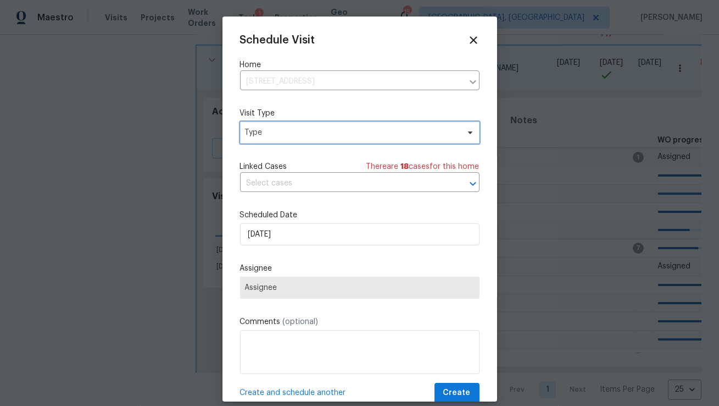
click at [311, 140] on span "Type" at bounding box center [360, 132] width 240 height 22
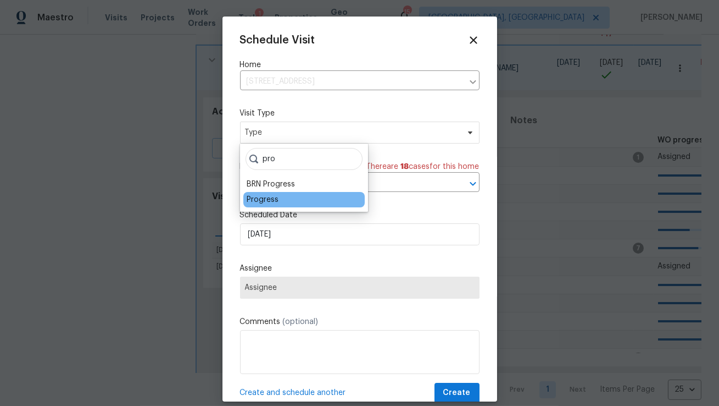
type input "pro"
click at [269, 201] on div "Progress" at bounding box center [263, 199] width 32 height 11
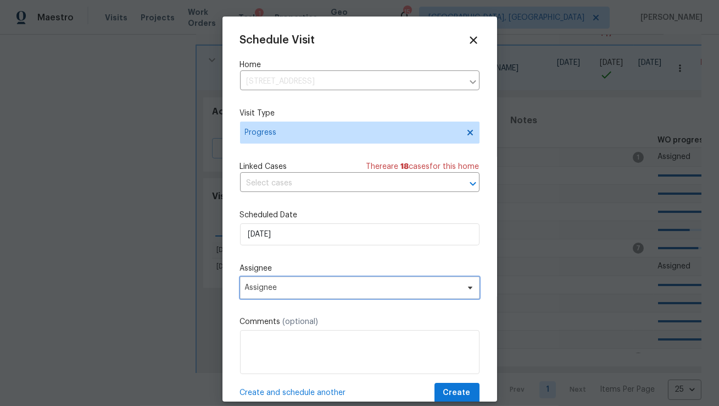
click at [287, 290] on span "Assignee" at bounding box center [352, 287] width 215 height 9
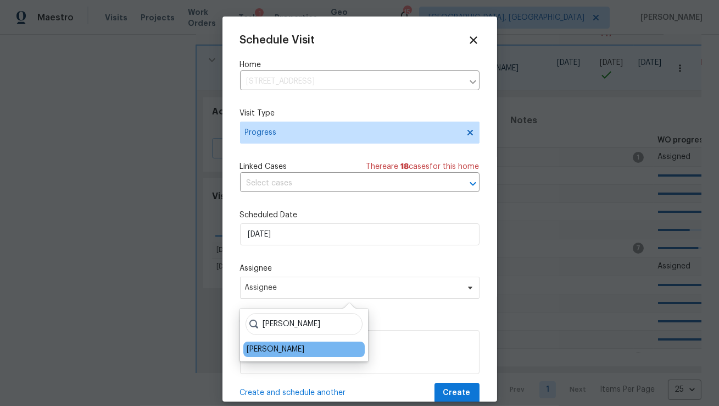
type input "elsa"
click at [265, 345] on div "[PERSON_NAME]" at bounding box center [276, 348] width 58 height 11
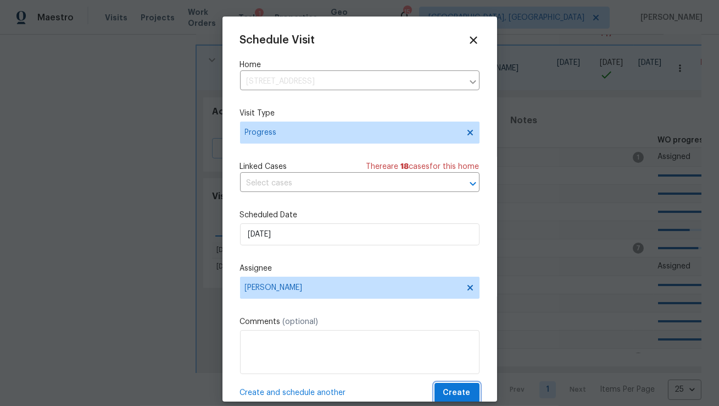
click at [459, 393] on span "Create" at bounding box center [457, 393] width 27 height 14
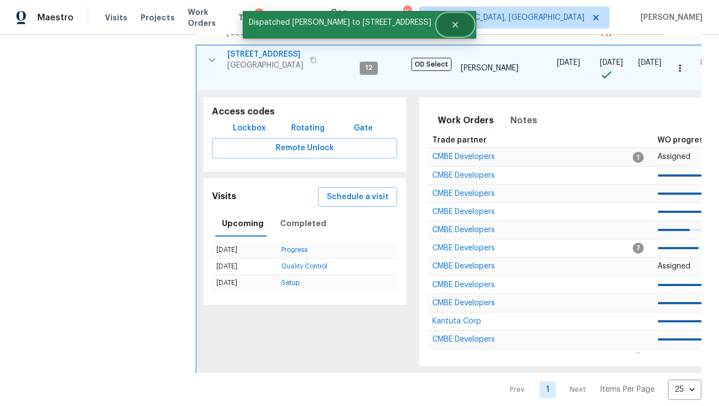
click at [439, 30] on button "Close" at bounding box center [455, 25] width 36 height 22
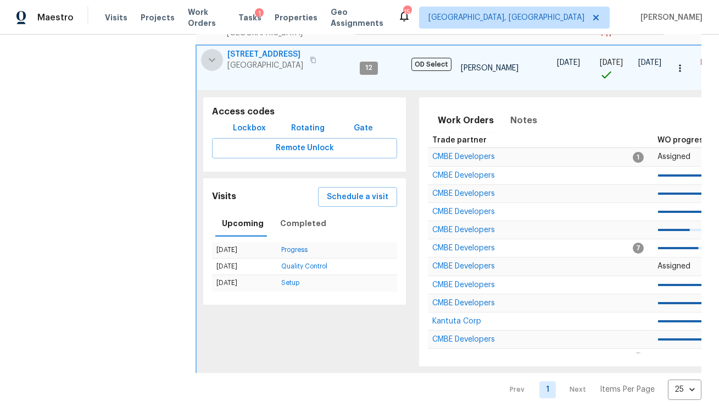
click at [213, 61] on icon "button" at bounding box center [212, 59] width 13 height 13
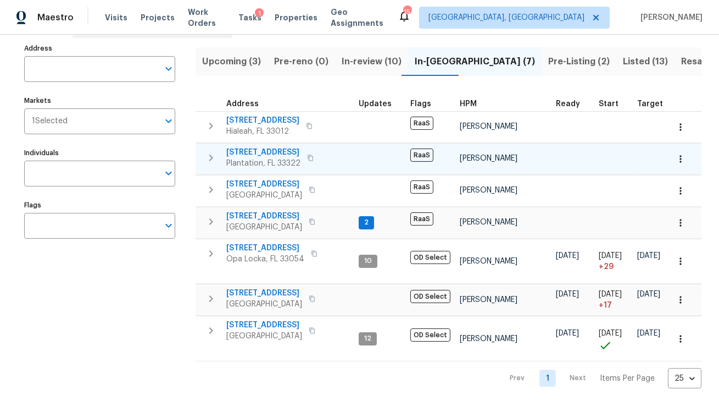
scroll to position [66, 0]
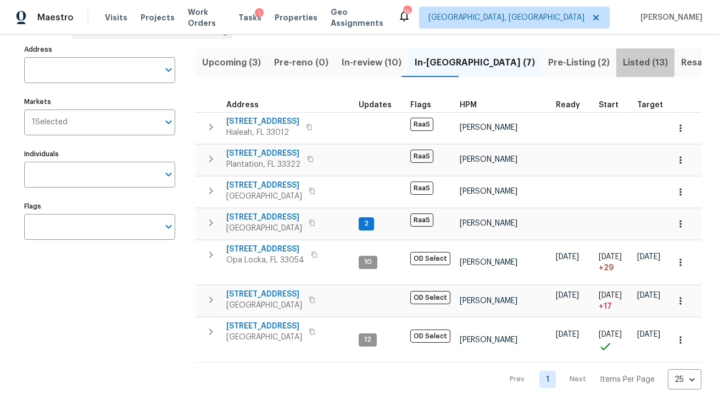
click at [623, 61] on span "Listed (13)" at bounding box center [645, 62] width 45 height 15
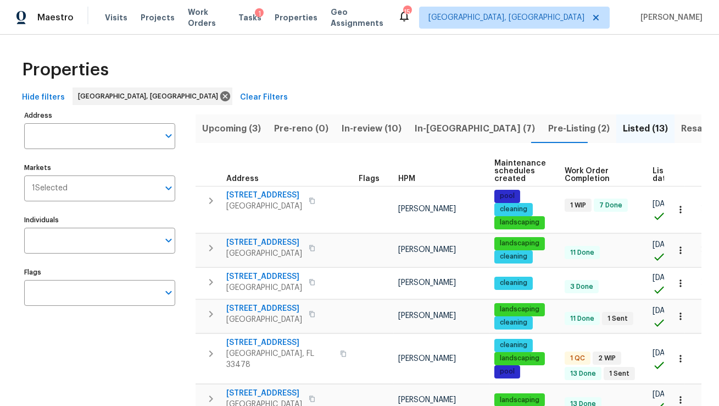
scroll to position [0, 58]
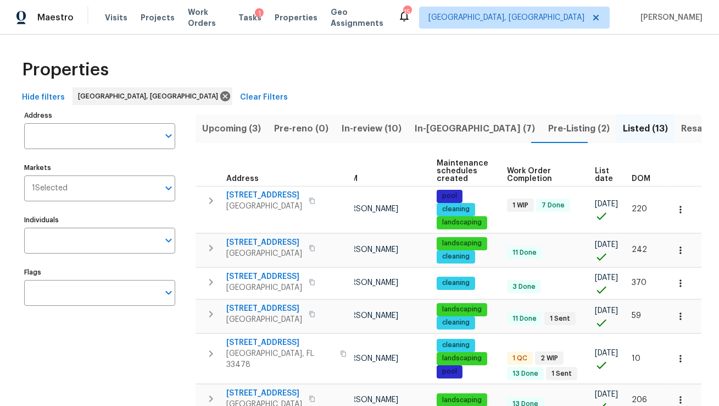
click at [46, 96] on span "Hide filters" at bounding box center [43, 98] width 43 height 14
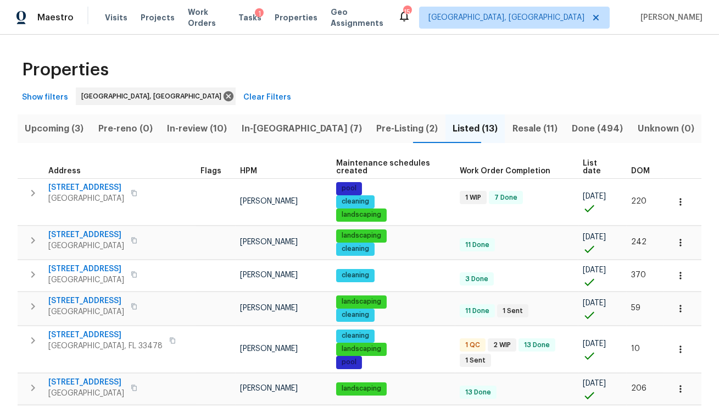
scroll to position [0, 0]
click at [588, 167] on span "List date" at bounding box center [598, 166] width 30 height 15
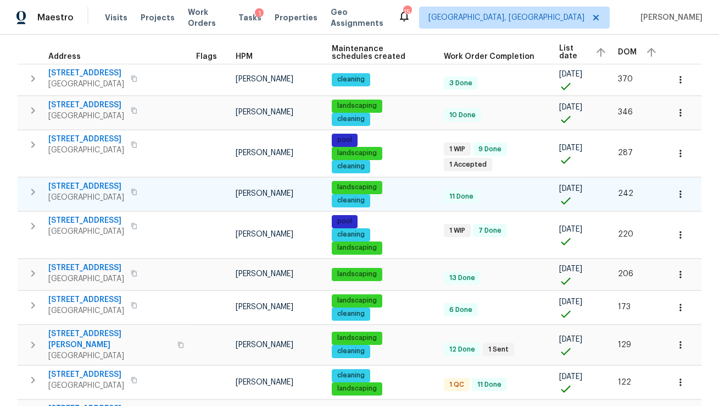
scroll to position [117, 0]
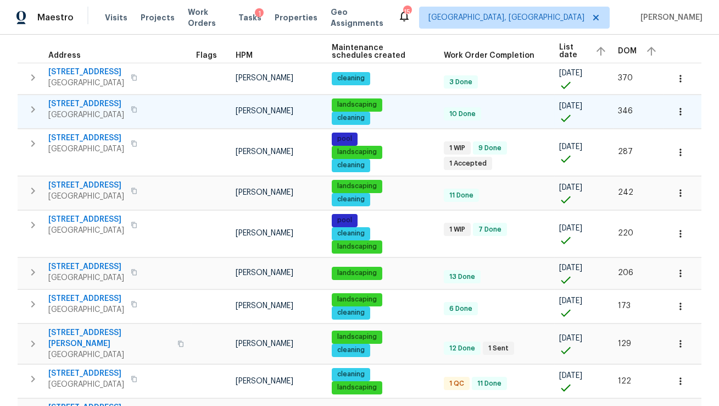
click at [33, 113] on icon "button" at bounding box center [32, 109] width 13 height 13
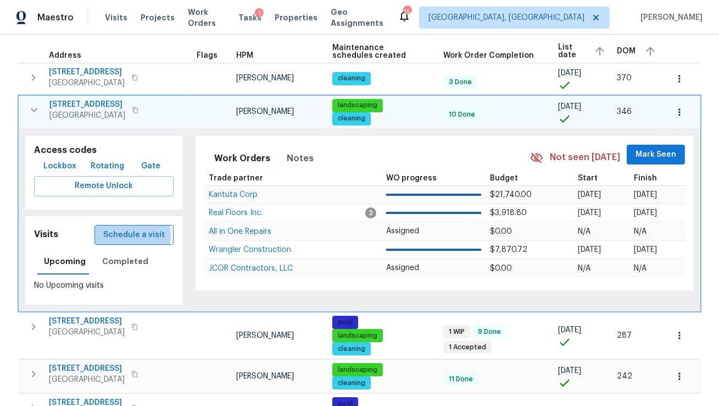
click at [128, 234] on span "Schedule a visit" at bounding box center [134, 235] width 62 height 14
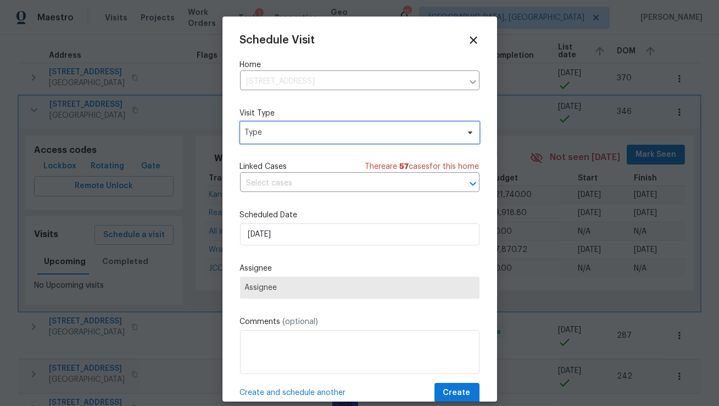
click at [271, 137] on span "Type" at bounding box center [352, 132] width 214 height 11
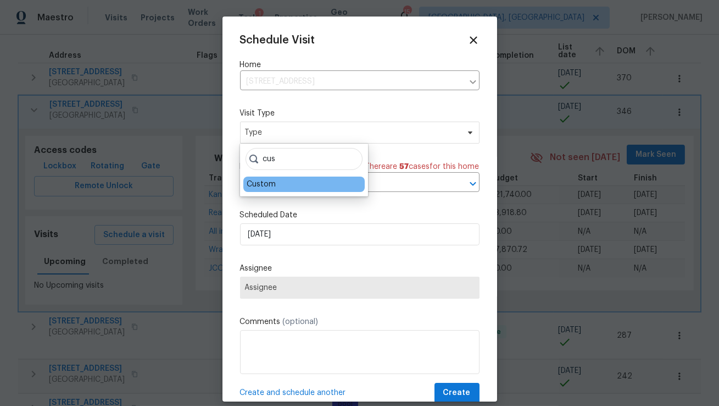
type input "cus"
click at [271, 191] on div "Custom" at bounding box center [303, 183] width 121 height 15
click at [271, 188] on div "Custom" at bounding box center [261, 184] width 29 height 11
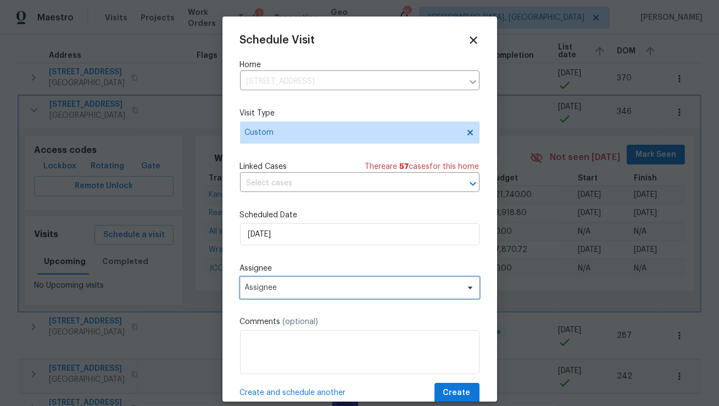
click at [283, 296] on span "Assignee" at bounding box center [360, 287] width 240 height 22
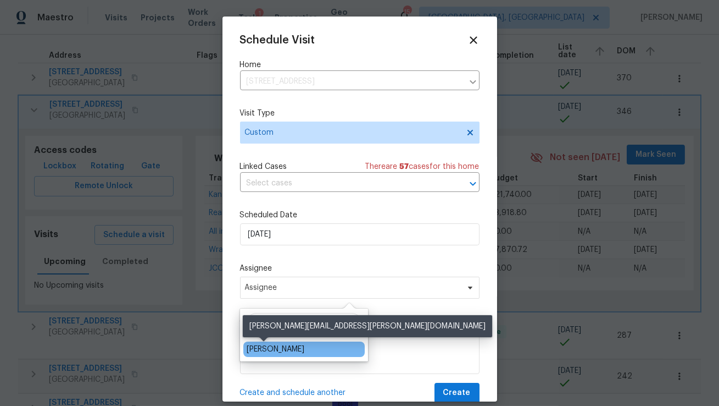
type input "elsa"
click at [270, 350] on div "[PERSON_NAME]" at bounding box center [276, 348] width 58 height 11
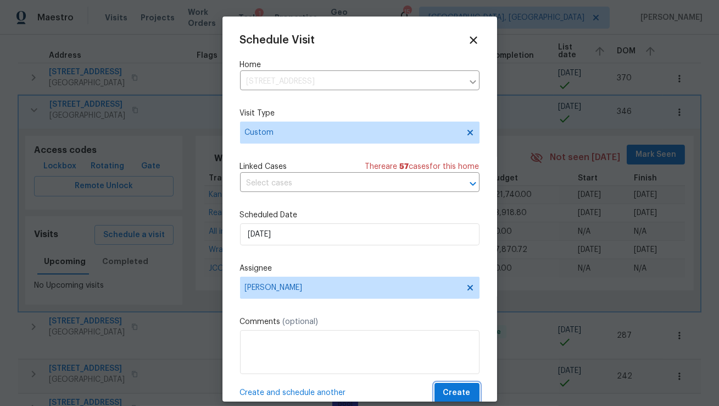
click at [463, 392] on span "Create" at bounding box center [457, 393] width 27 height 14
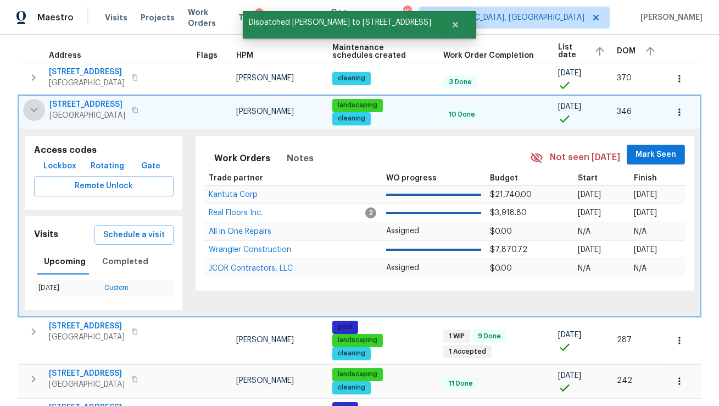
click at [35, 110] on icon "button" at bounding box center [33, 109] width 13 height 13
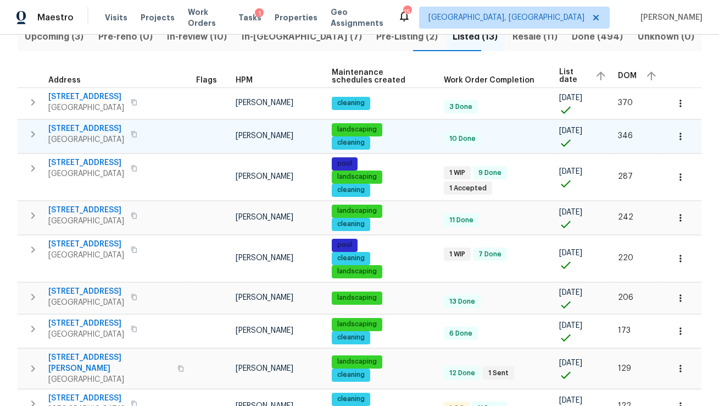
scroll to position [0, 0]
